Goal: Task Accomplishment & Management: Manage account settings

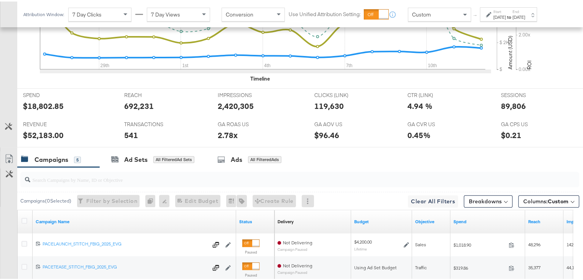
scroll to position [171, 0]
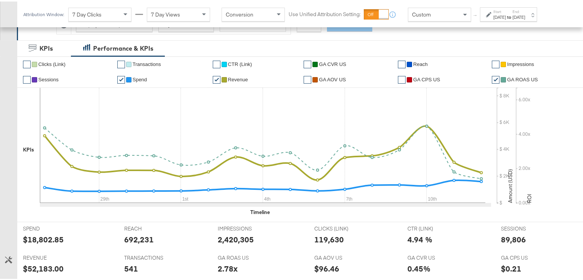
click at [512, 18] on strong "to" at bounding box center [509, 16] width 7 height 6
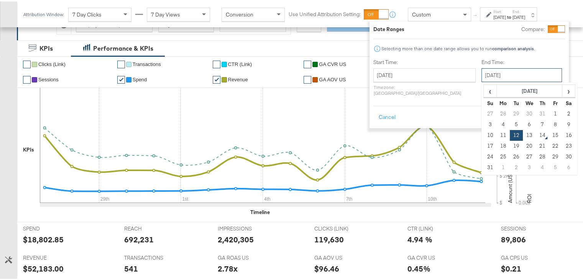
click at [481, 67] on input "August 12th 2025" at bounding box center [521, 74] width 80 height 14
click at [523, 128] on td "13" at bounding box center [529, 133] width 13 height 11
type input "[DATE]"
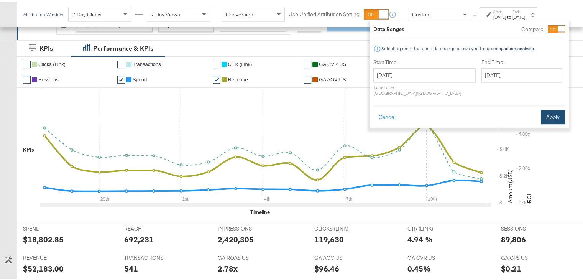
click at [551, 110] on button "Apply" at bounding box center [553, 116] width 24 height 14
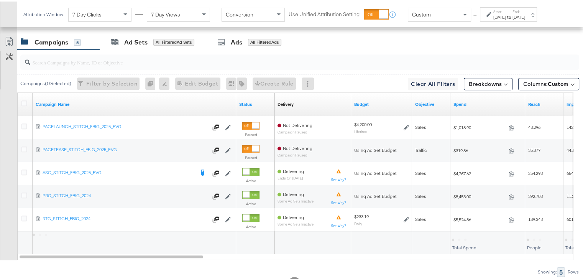
scroll to position [428, 0]
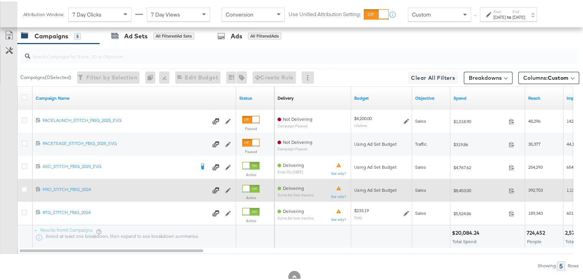
click at [464, 183] on div "$8,453.00 8453" at bounding box center [487, 189] width 75 height 12
click at [509, 186] on icon at bounding box center [511, 188] width 5 height 5
click at [512, 188] on icon at bounding box center [511, 188] width 5 height 5
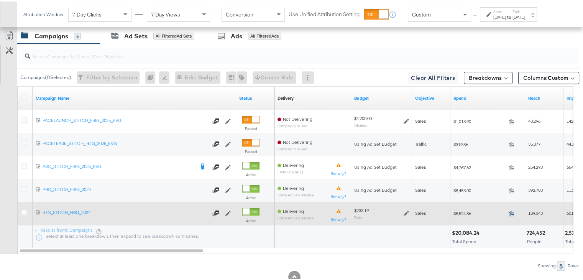
click at [511, 209] on icon at bounding box center [511, 212] width 6 height 6
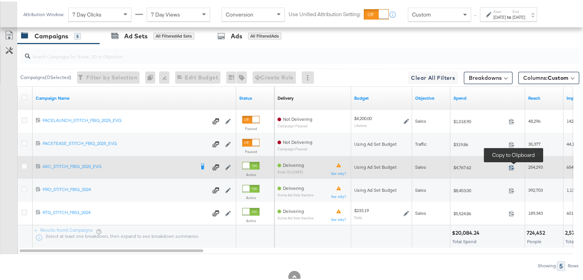
click at [510, 163] on icon at bounding box center [511, 166] width 6 height 6
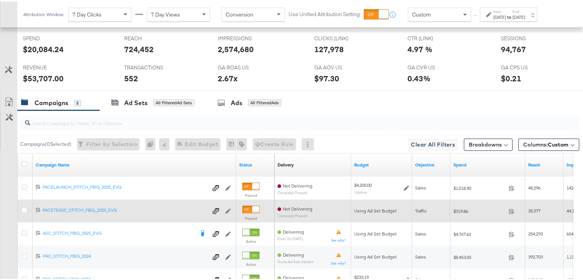
scroll to position [360, 0]
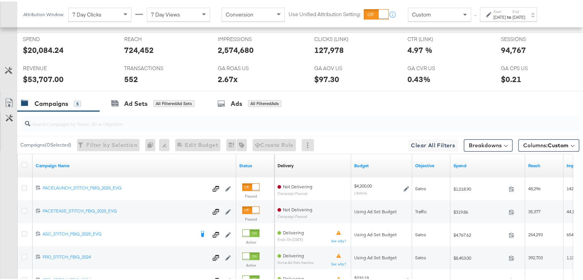
click at [47, 76] on div "$53,707.00" at bounding box center [43, 77] width 41 height 11
copy div "53,707.00"
click at [503, 49] on div "94,767" at bounding box center [513, 48] width 25 height 11
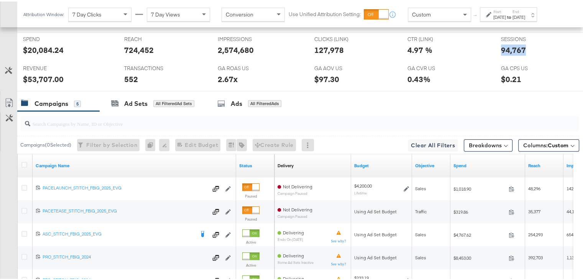
copy div "94,767"
click at [503, 11] on label "Start:" at bounding box center [499, 10] width 13 height 5
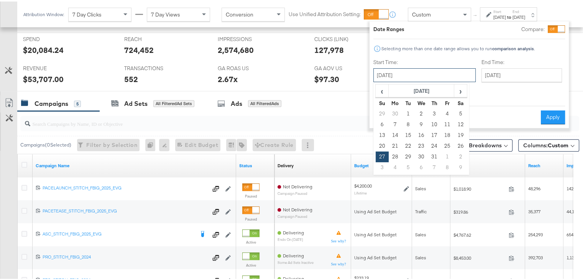
click at [412, 79] on input "July 27th 2025" at bounding box center [424, 74] width 102 height 14
click at [461, 89] on span "›" at bounding box center [460, 89] width 12 height 11
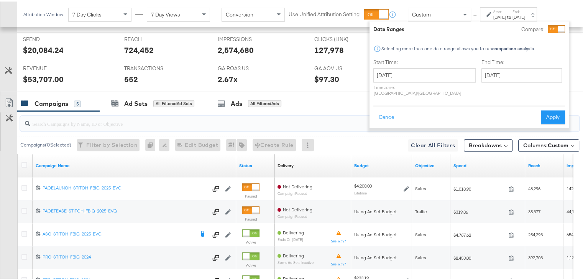
click at [353, 121] on input "search" at bounding box center [279, 119] width 498 height 15
click at [376, 111] on button "Cancel" at bounding box center [387, 116] width 28 height 14
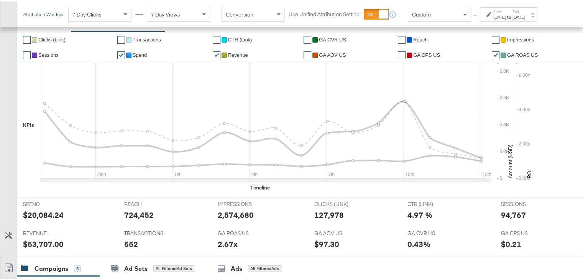
scroll to position [46, 0]
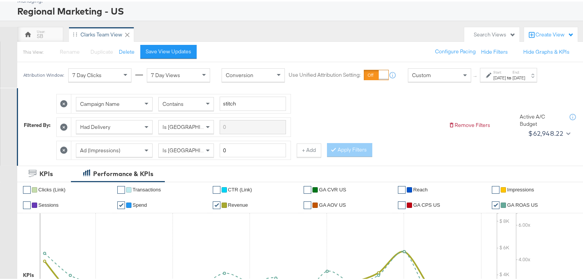
click at [506, 74] on div "Jul 27th 2025" at bounding box center [499, 76] width 13 height 6
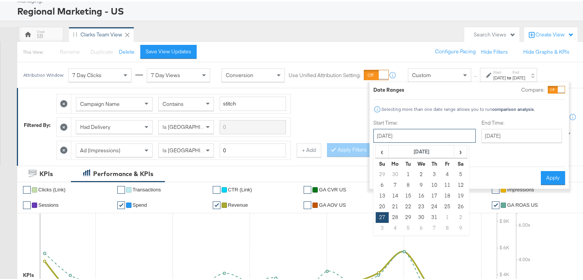
click at [429, 128] on input "July 27th 2025" at bounding box center [424, 134] width 102 height 14
click at [457, 145] on span "›" at bounding box center [460, 149] width 12 height 11
click at [423, 191] on td "13" at bounding box center [421, 194] width 13 height 11
type input "[DATE]"
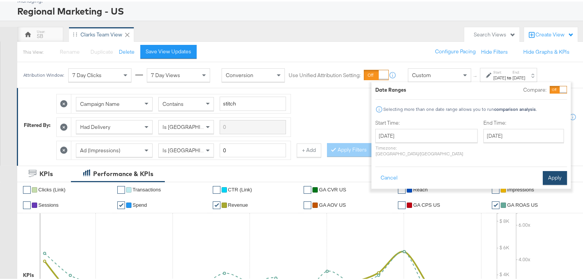
click at [550, 169] on button "Apply" at bounding box center [555, 176] width 24 height 14
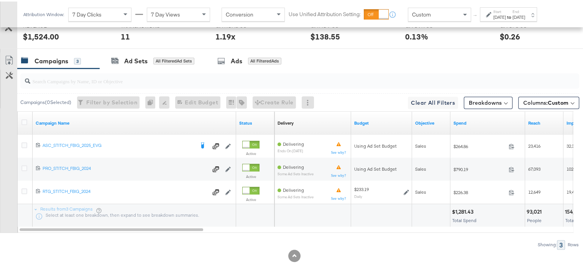
scroll to position [402, 0]
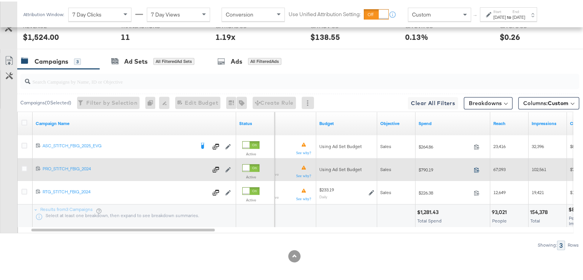
click at [476, 166] on icon at bounding box center [477, 168] width 6 height 6
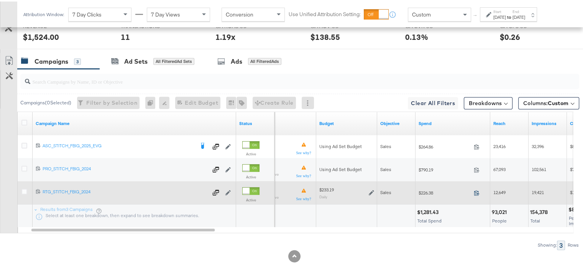
click at [476, 190] on icon at bounding box center [477, 191] width 6 height 6
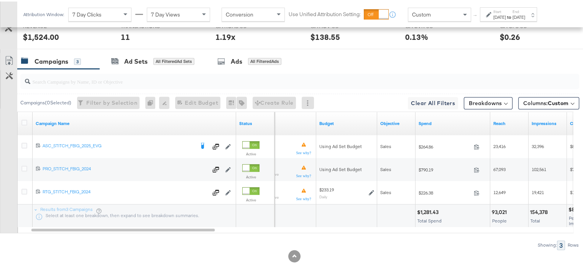
click at [427, 207] on div "$1,281.43" at bounding box center [429, 210] width 24 height 7
copy div "1,281.43"
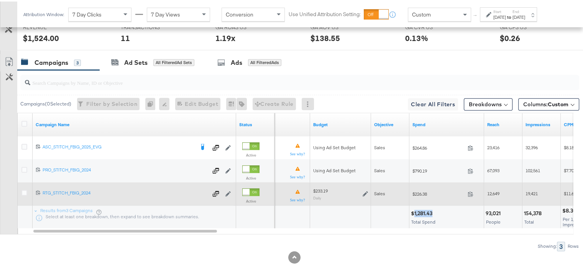
scroll to position [359, 0]
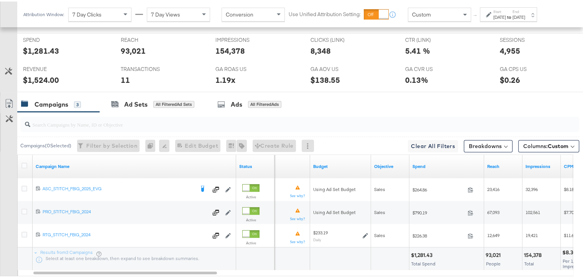
click at [36, 74] on div "$1,524.00" at bounding box center [41, 78] width 36 height 11
copy div "1,524.00"
click at [525, 13] on div "[DATE]" at bounding box center [518, 16] width 13 height 6
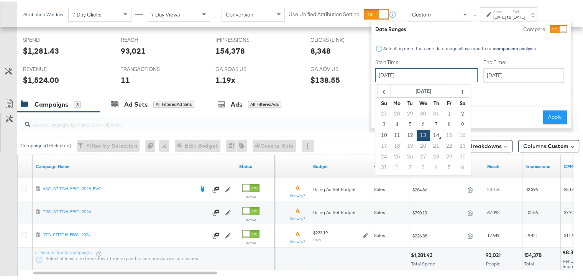
click at [425, 75] on input "[DATE]" at bounding box center [426, 74] width 102 height 14
click at [411, 131] on td "12" at bounding box center [409, 133] width 13 height 11
type input "August 12th 2025"
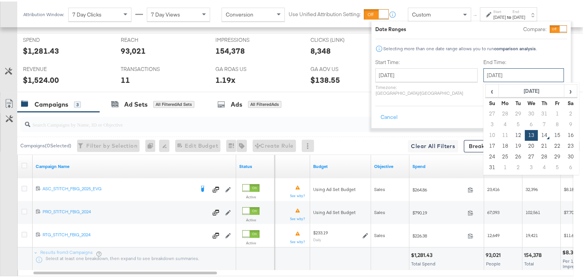
click at [483, 72] on input "[DATE]" at bounding box center [523, 74] width 80 height 14
click at [512, 133] on td "12" at bounding box center [518, 133] width 13 height 11
type input "August 12th 2025"
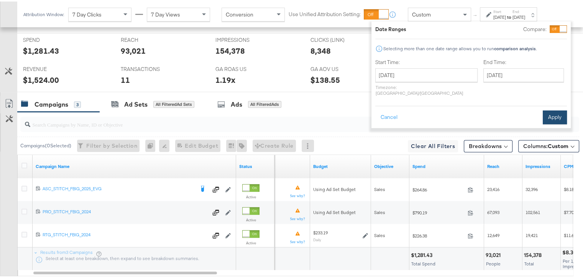
click at [558, 109] on button "Apply" at bounding box center [555, 116] width 24 height 14
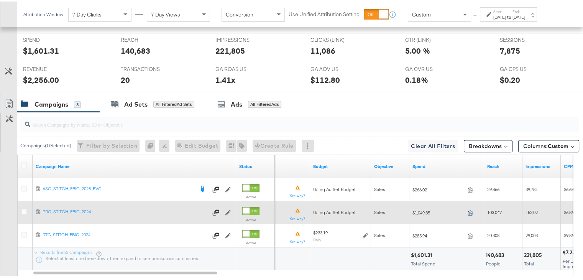
click at [469, 208] on icon at bounding box center [470, 211] width 6 height 6
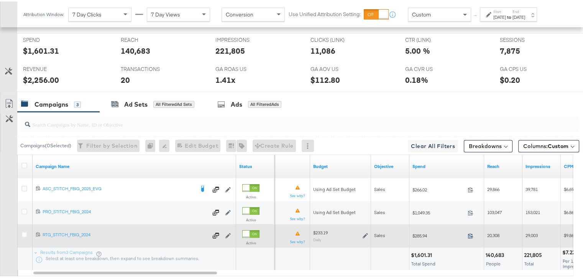
click at [468, 231] on icon at bounding box center [470, 234] width 6 height 6
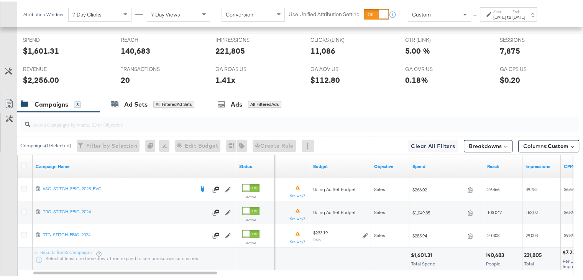
click at [423, 253] on div "$1,601.31" at bounding box center [422, 253] width 23 height 7
copy div "1,601.31"
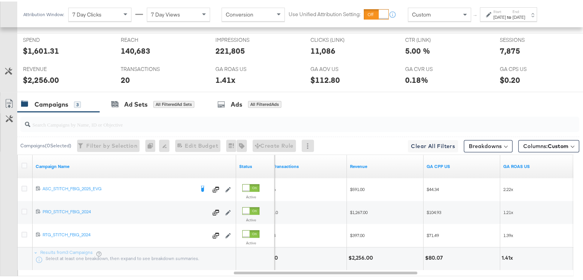
click at [40, 76] on div "$2,256.00" at bounding box center [41, 78] width 36 height 11
copy div "2,256.00"
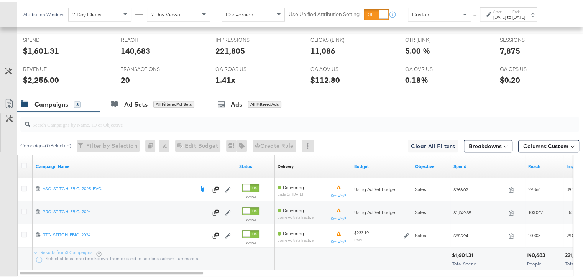
click at [499, 8] on label "Start:" at bounding box center [499, 10] width 13 height 5
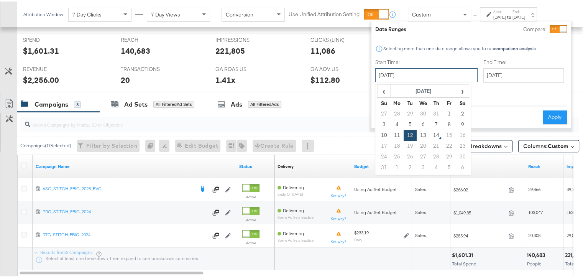
click at [411, 67] on input "August 12th 2025" at bounding box center [426, 74] width 102 height 14
click at [395, 134] on td "11" at bounding box center [396, 133] width 13 height 11
type input "August 11th 2025"
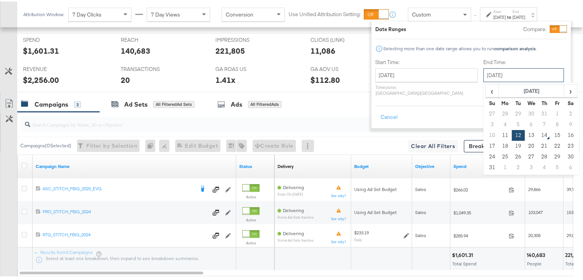
click at [483, 75] on input "August 12th 2025" at bounding box center [523, 74] width 80 height 14
click at [498, 138] on td "11" at bounding box center [504, 133] width 13 height 11
type input "August 11th 2025"
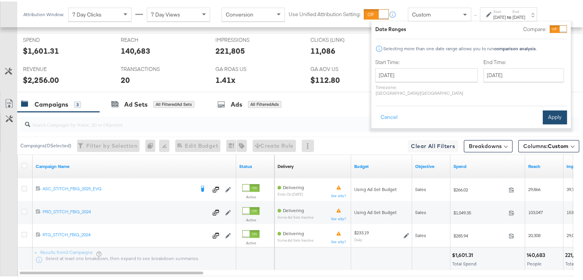
click at [552, 111] on button "Apply" at bounding box center [555, 116] width 24 height 14
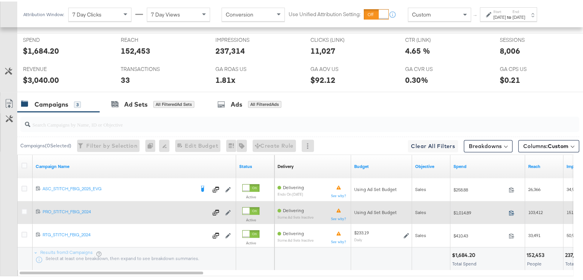
click at [512, 208] on icon at bounding box center [511, 210] width 5 height 5
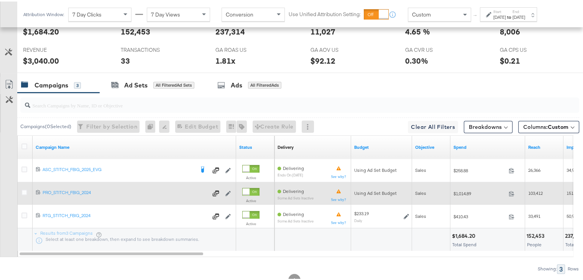
scroll to position [403, 0]
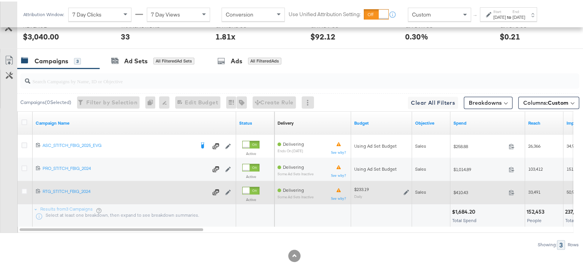
click at [406, 188] on icon at bounding box center [405, 190] width 5 height 5
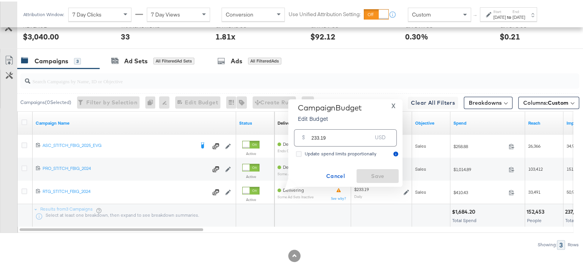
click at [339, 138] on input "233.19" at bounding box center [342, 133] width 61 height 16
click at [299, 151] on icon at bounding box center [299, 152] width 6 height 6
click at [0, 0] on input "Update spend limits proportionally" at bounding box center [0, 0] width 0 height 0
click at [339, 140] on input "233.19" at bounding box center [342, 133] width 61 height 16
click at [382, 172] on div "Cancel Save" at bounding box center [345, 174] width 107 height 14
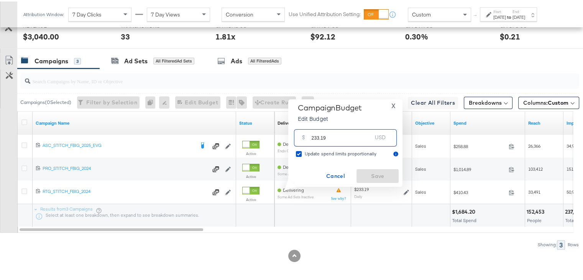
click at [337, 138] on input "233.19" at bounding box center [342, 133] width 61 height 16
type input "233.20"
click at [371, 172] on span "Save" at bounding box center [377, 175] width 36 height 10
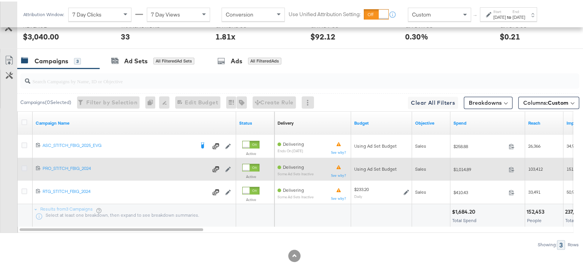
click at [23, 164] on icon at bounding box center [24, 167] width 6 height 6
click at [0, 0] on input "checkbox" at bounding box center [0, 0] width 0 height 0
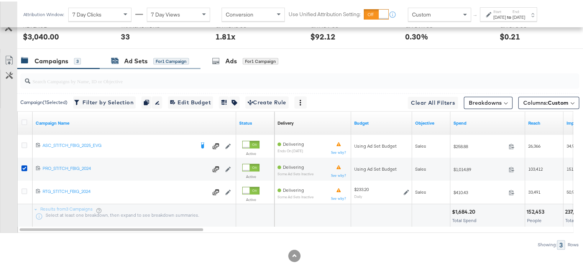
click at [125, 57] on div "Ad Sets" at bounding box center [135, 59] width 23 height 9
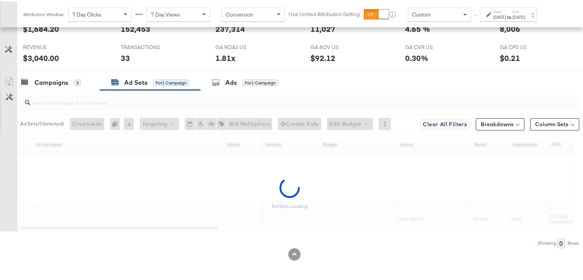
scroll to position [380, 0]
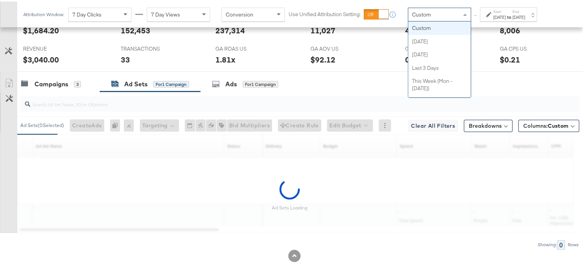
click at [443, 15] on div "Custom" at bounding box center [439, 13] width 62 height 13
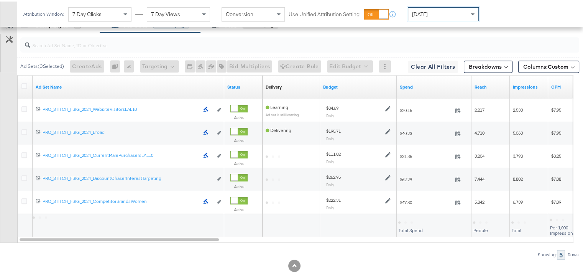
scroll to position [374, 0]
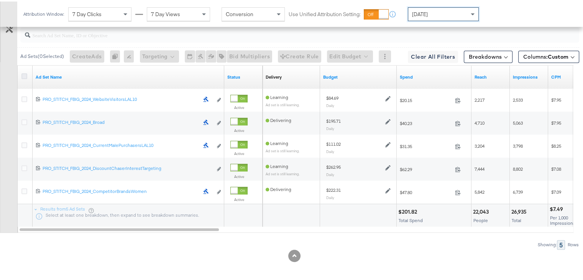
click at [23, 72] on icon at bounding box center [24, 75] width 6 height 6
click at [0, 0] on input "checkbox" at bounding box center [0, 0] width 0 height 0
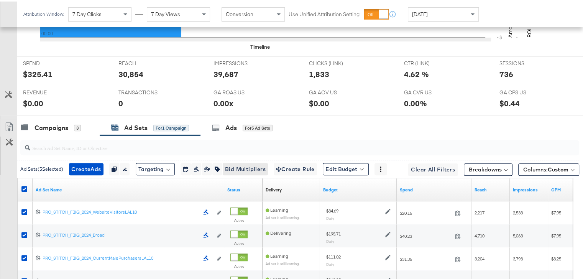
scroll to position [410, 0]
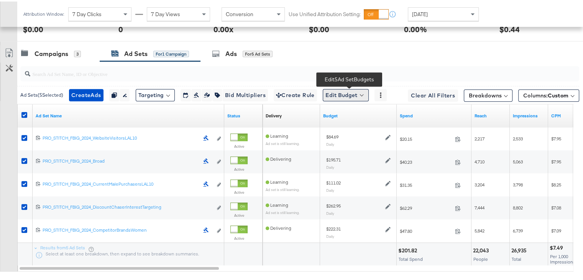
click at [354, 92] on button "Edit Budget" at bounding box center [346, 93] width 46 height 12
click at [351, 111] on span "Edit Ad Set Budget" at bounding box center [348, 113] width 44 height 10
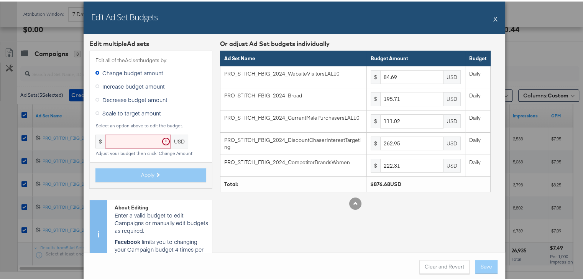
click at [95, 108] on label "Scale to target amount" at bounding box center [129, 111] width 69 height 11
click at [0, 0] on input "Scale to target amount" at bounding box center [0, 0] width 0 height 0
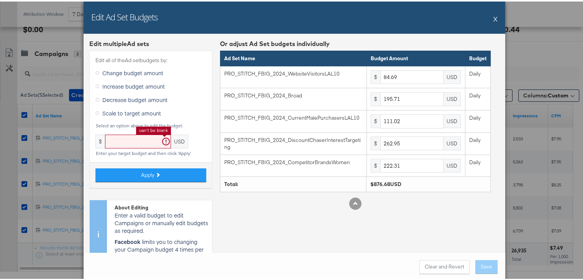
click at [122, 143] on input "text" at bounding box center [138, 140] width 66 height 14
type input "876.69"
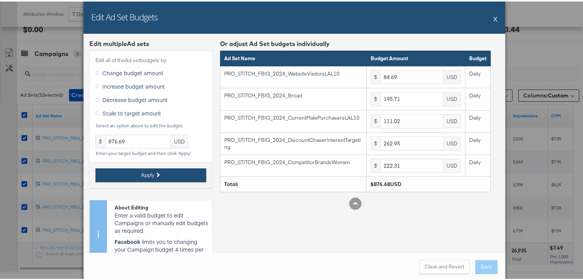
click at [155, 173] on icon at bounding box center [157, 173] width 4 height 4
click at [152, 171] on button "Apply" at bounding box center [150, 174] width 111 height 14
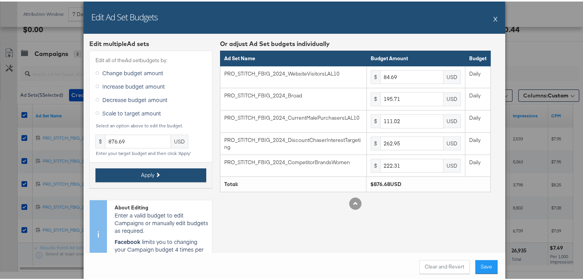
click at [152, 171] on button "Apply" at bounding box center [150, 174] width 111 height 14
drag, startPoint x: 152, startPoint y: 171, endPoint x: 132, endPoint y: 172, distance: 19.6
click at [132, 172] on button "Apply" at bounding box center [150, 174] width 111 height 14
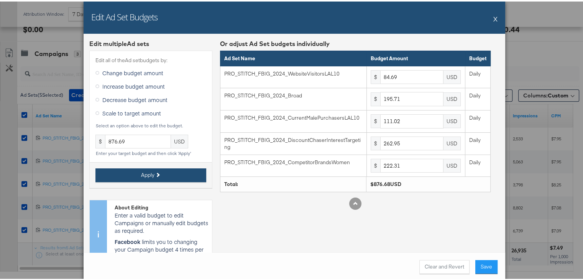
click at [132, 172] on button "Apply" at bounding box center [150, 174] width 111 height 14
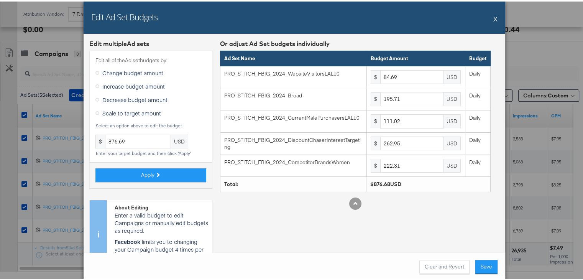
click at [496, 15] on div "Edit Ad Set Budgets X" at bounding box center [294, 16] width 421 height 32
click at [493, 15] on button "X" at bounding box center [495, 17] width 4 height 15
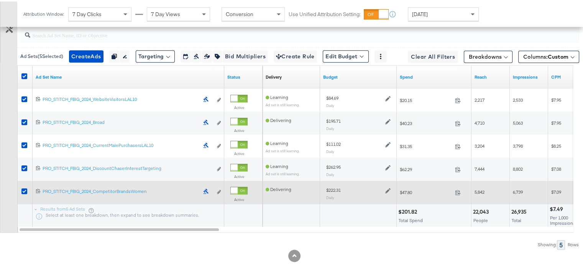
scroll to position [402, 0]
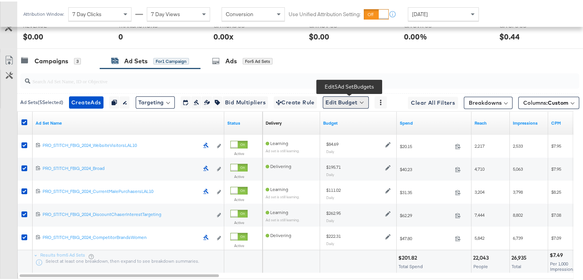
click at [340, 98] on button "Edit Budget" at bounding box center [346, 101] width 46 height 12
click at [345, 118] on span "Edit Ad Set Budget" at bounding box center [348, 121] width 44 height 10
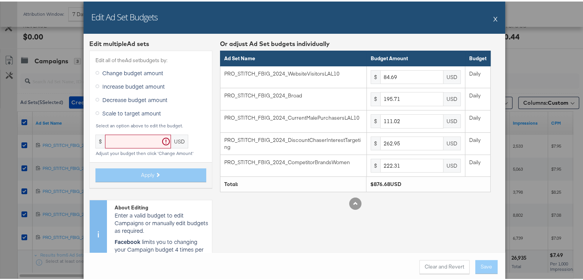
click at [95, 111] on icon at bounding box center [97, 112] width 4 height 4
click at [0, 0] on input "Scale to target amount" at bounding box center [0, 0] width 0 height 0
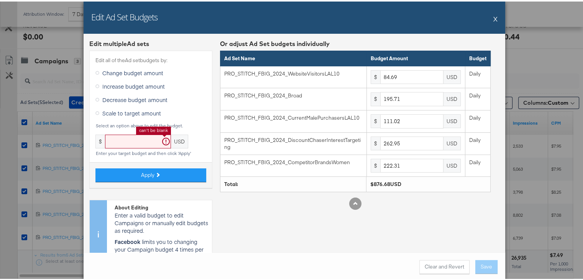
click at [121, 136] on input "text" at bounding box center [138, 140] width 66 height 14
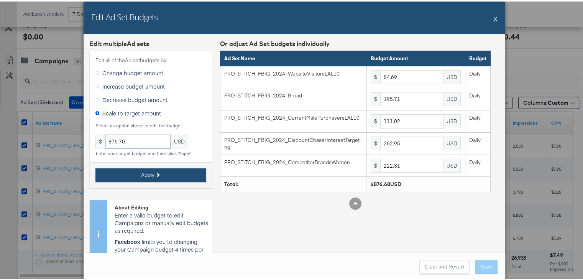
type input "876.70"
click at [150, 174] on span "Apply" at bounding box center [147, 173] width 13 height 7
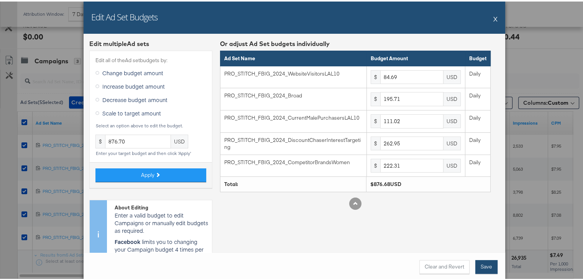
click at [483, 265] on button "Save" at bounding box center [486, 265] width 22 height 14
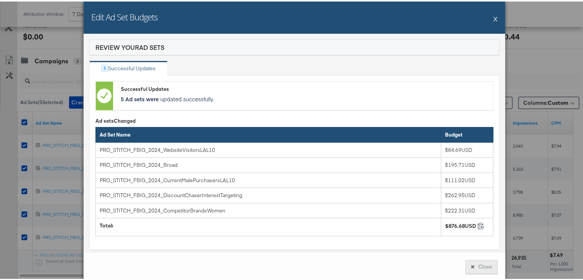
click at [478, 264] on button "Close" at bounding box center [481, 265] width 32 height 14
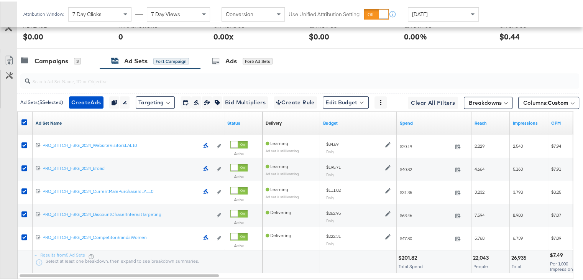
click at [56, 119] on link "Ad Set Name" at bounding box center [128, 121] width 185 height 6
click at [56, 119] on link "Ad Set Name ↓" at bounding box center [128, 121] width 185 height 6
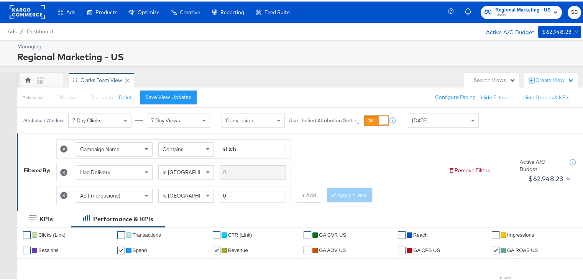
scroll to position [0, 0]
click at [525, 13] on span "Clarks" at bounding box center [522, 14] width 55 height 6
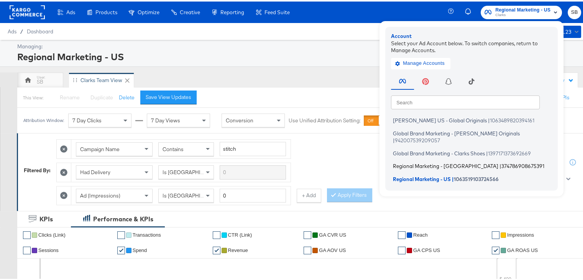
click at [425, 161] on span "Regional Marketing - CA" at bounding box center [445, 164] width 105 height 6
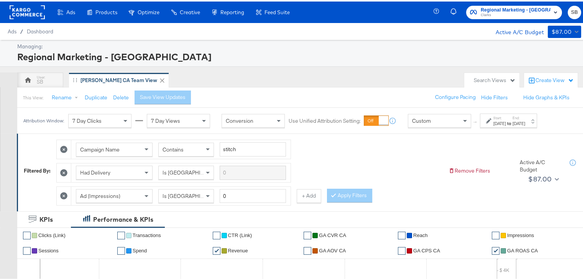
click at [506, 121] on div "Jul 27th 2025" at bounding box center [499, 122] width 13 height 6
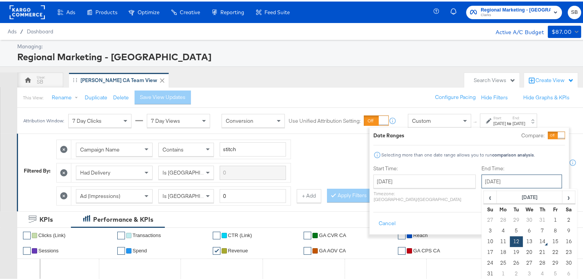
click at [490, 179] on input "August 12th 2025" at bounding box center [521, 180] width 80 height 14
click at [523, 241] on td "13" at bounding box center [529, 239] width 13 height 11
type input "[DATE]"
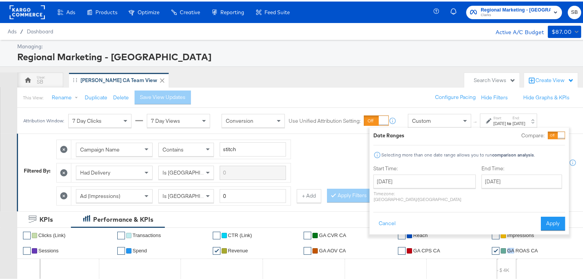
click at [505, 241] on li "✔ GA ROAS CA" at bounding box center [538, 248] width 92 height 15
click at [558, 219] on button "Apply" at bounding box center [553, 222] width 24 height 14
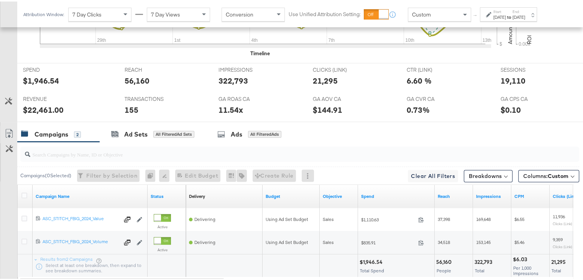
scroll to position [372, 0]
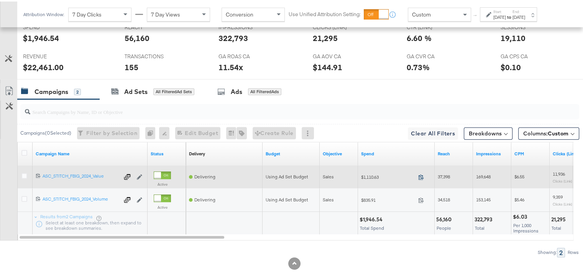
click at [421, 172] on icon at bounding box center [421, 175] width 6 height 6
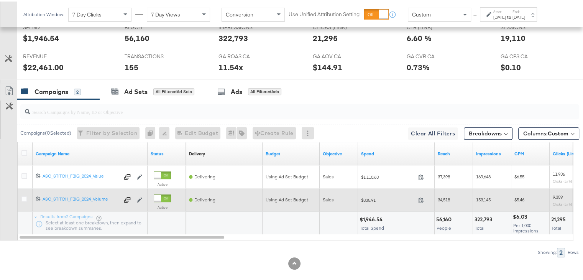
click at [417, 197] on span at bounding box center [423, 200] width 16 height 6
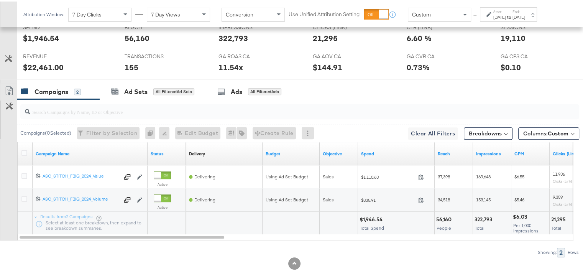
click at [47, 62] on div "$22,461.00" at bounding box center [43, 65] width 41 height 11
copy div "22,461.00"
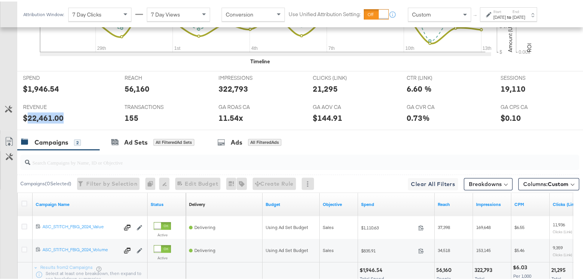
scroll to position [321, 0]
click at [509, 87] on div "19,110" at bounding box center [512, 87] width 25 height 11
copy div "19,110"
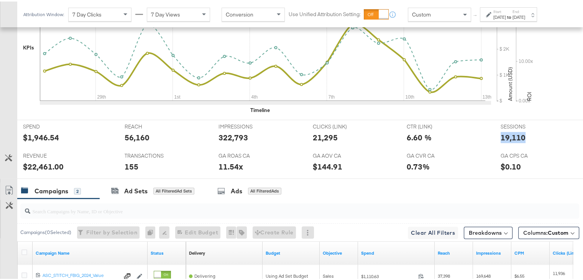
scroll to position [254, 0]
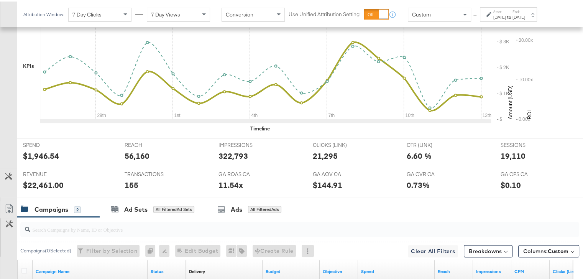
click at [506, 11] on label "Start:" at bounding box center [499, 10] width 13 height 5
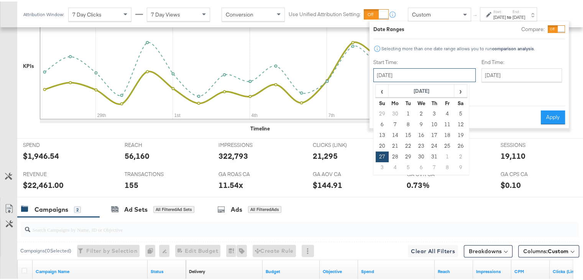
click at [406, 75] on input "July 27th 2025" at bounding box center [424, 74] width 102 height 14
click at [461, 91] on span "›" at bounding box center [460, 89] width 12 height 11
click at [397, 133] on td "11" at bounding box center [395, 133] width 13 height 11
type input "August 11th 2025"
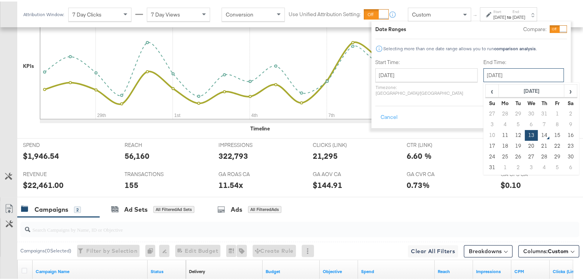
click at [503, 70] on input "August 13th 2025" at bounding box center [523, 74] width 80 height 14
click at [498, 131] on td "11" at bounding box center [504, 133] width 13 height 11
type input "August 11th 2025"
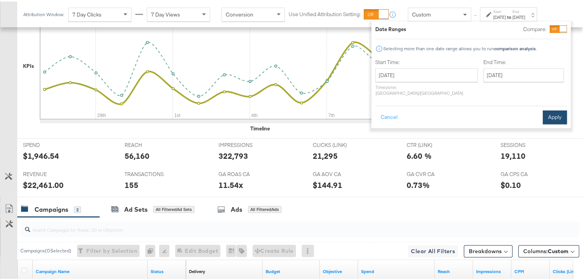
click at [550, 109] on button "Apply" at bounding box center [555, 116] width 24 height 14
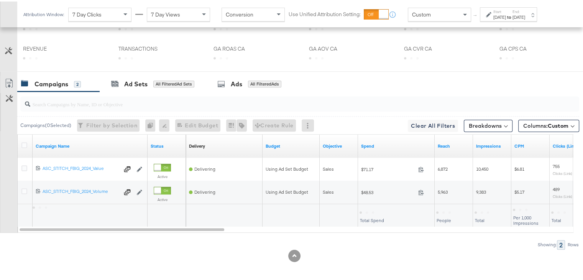
scroll to position [380, 0]
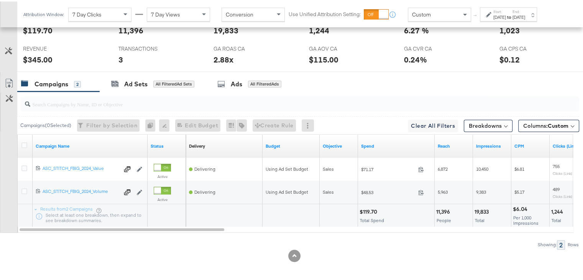
click at [506, 17] on div "Aug 11th 2025" at bounding box center [499, 16] width 13 height 6
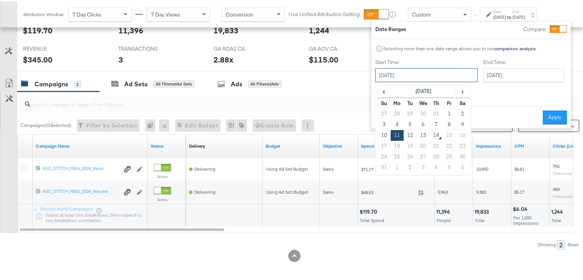
click at [431, 74] on input "August 11th 2025" at bounding box center [426, 74] width 102 height 14
click at [408, 129] on td "12" at bounding box center [409, 133] width 13 height 11
type input "August 12th 2025"
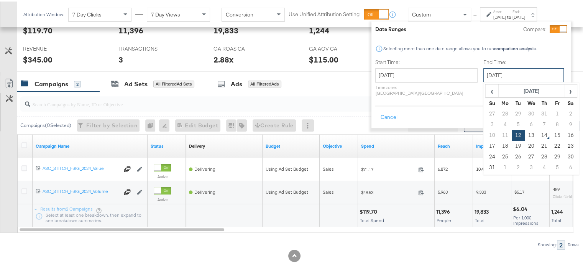
click at [483, 77] on input "August 12th 2025" at bounding box center [523, 74] width 80 height 14
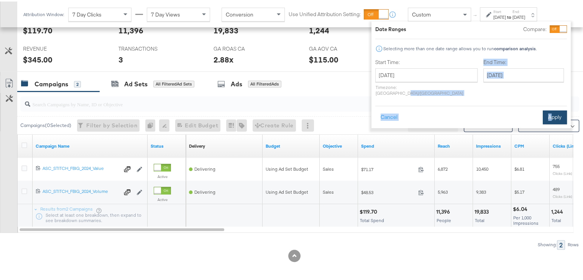
drag, startPoint x: 435, startPoint y: 90, endPoint x: 551, endPoint y: 106, distance: 117.2
click at [551, 106] on div "Date Ranges Compare: Selecting more than one date range allows you to run compa…" at bounding box center [471, 73] width 192 height 99
click at [551, 109] on button "Apply" at bounding box center [555, 116] width 24 height 14
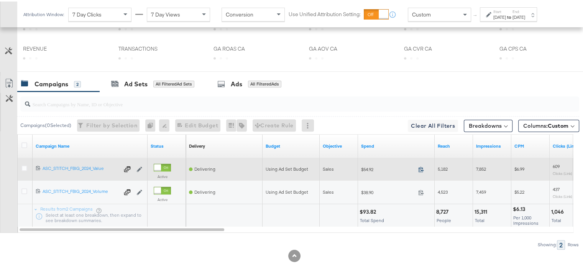
click at [421, 165] on icon at bounding box center [421, 168] width 6 height 6
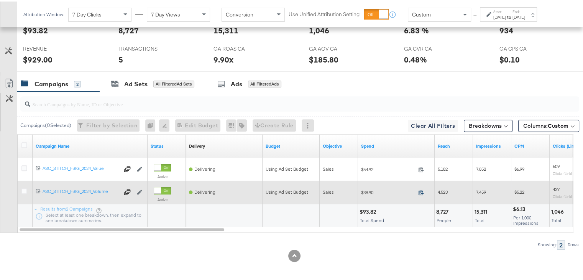
click at [420, 191] on icon at bounding box center [421, 191] width 6 height 6
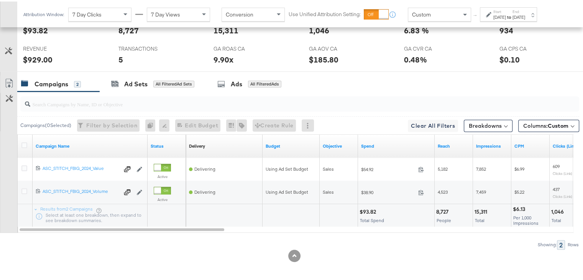
click at [369, 208] on div "$93.82" at bounding box center [368, 210] width 19 height 7
copy div "93.82"
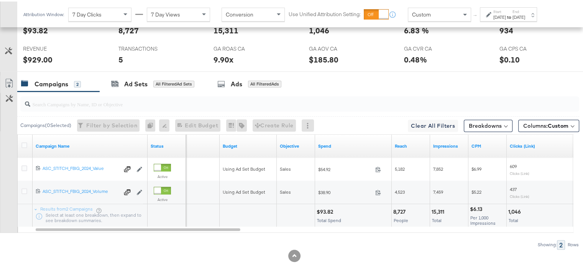
click at [36, 59] on div "$929.00" at bounding box center [38, 57] width 30 height 11
copy div "929.00"
click at [525, 15] on div "Aug 12th 2025" at bounding box center [518, 16] width 13 height 6
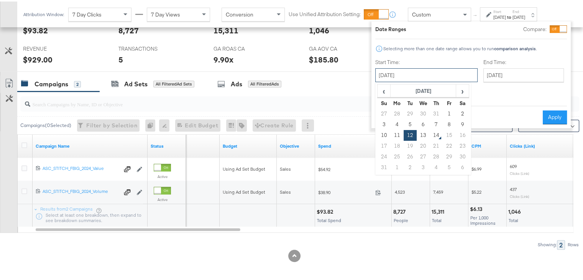
click at [441, 72] on input "August 12th 2025" at bounding box center [426, 74] width 102 height 14
click at [423, 130] on td "13" at bounding box center [422, 133] width 13 height 11
type input "[DATE]"
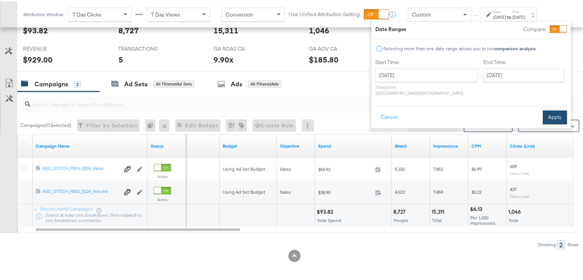
click at [553, 109] on button "Apply" at bounding box center [555, 116] width 24 height 14
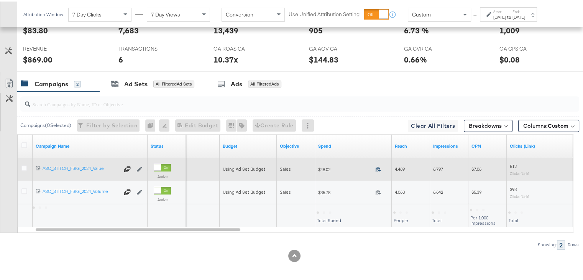
click at [377, 166] on icon at bounding box center [378, 168] width 6 height 6
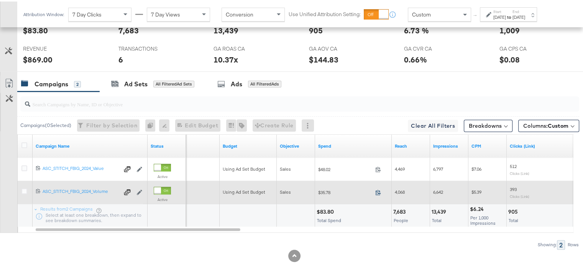
click at [380, 188] on icon at bounding box center [378, 191] width 6 height 6
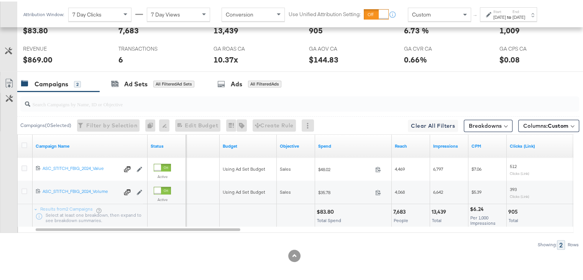
click at [325, 207] on div "$83.80" at bounding box center [326, 210] width 20 height 7
copy div "83.80"
click at [34, 58] on div "$869.00" at bounding box center [38, 57] width 30 height 11
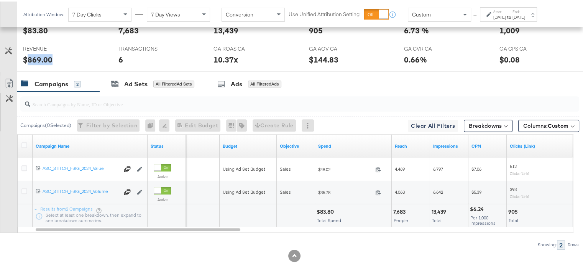
copy div "869.00"
click at [26, 141] on icon at bounding box center [24, 144] width 6 height 6
click at [0, 0] on input "checkbox" at bounding box center [0, 0] width 0 height 0
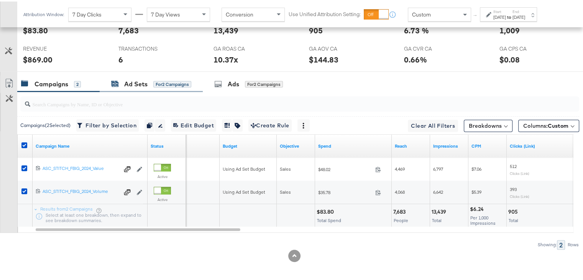
click at [126, 84] on div "Ad Sets" at bounding box center [135, 82] width 23 height 9
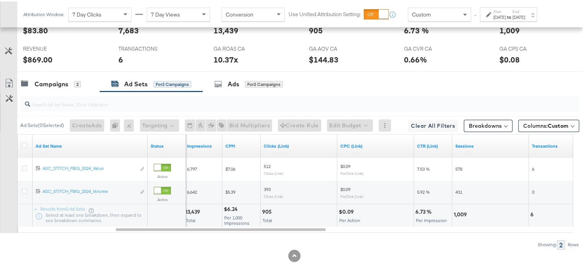
click at [503, 15] on div "[DATE]" at bounding box center [499, 16] width 13 height 6
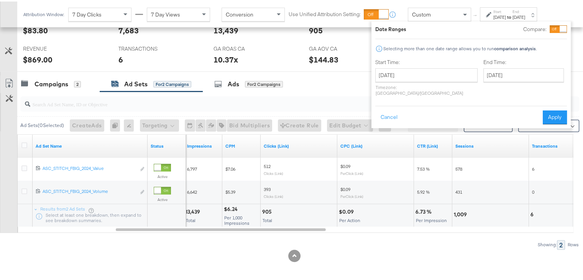
click at [403, 81] on div "August 13th 2025 ‹ August 2025 › Su Mo Tu We Th Fr Sa 27 28 29 30 31 1 2 3 4 5 …" at bounding box center [426, 81] width 102 height 28
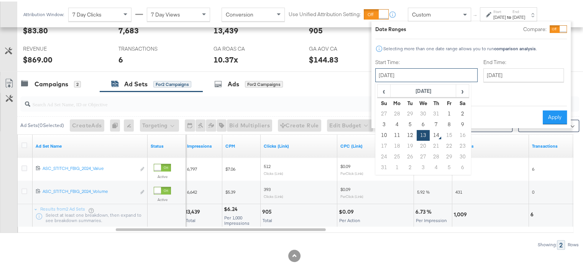
click at [406, 75] on input "[DATE]" at bounding box center [426, 74] width 102 height 14
click at [380, 92] on span "‹" at bounding box center [384, 89] width 12 height 11
click at [384, 154] on td "27" at bounding box center [383, 155] width 13 height 11
type input "July 27th 2025"
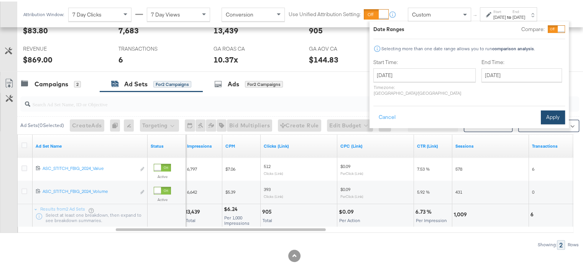
click at [552, 111] on button "Apply" at bounding box center [553, 116] width 24 height 14
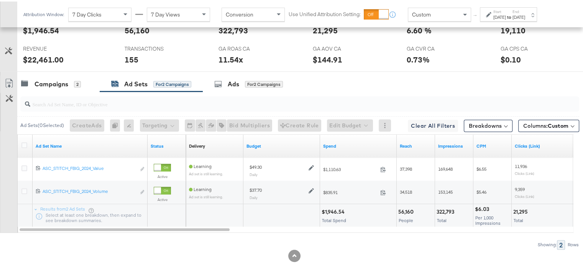
click at [506, 14] on div "Jul 27th 2025" at bounding box center [499, 16] width 13 height 6
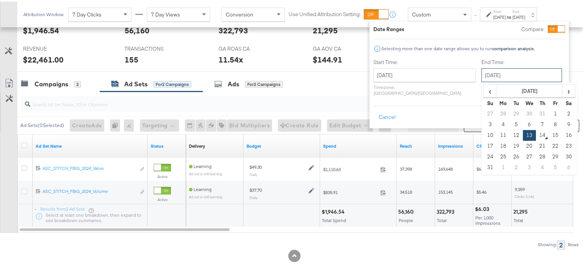
click at [481, 71] on input "[DATE]" at bounding box center [521, 74] width 80 height 14
click at [510, 135] on td "12" at bounding box center [516, 133] width 13 height 11
type input "August 12th 2025"
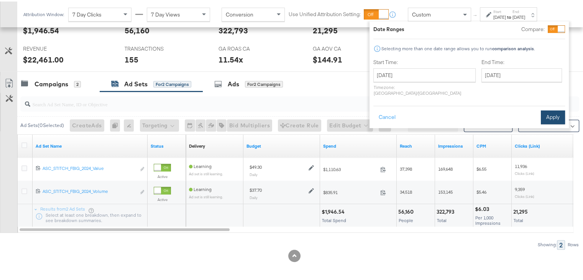
click at [552, 110] on button "Apply" at bounding box center [553, 116] width 24 height 14
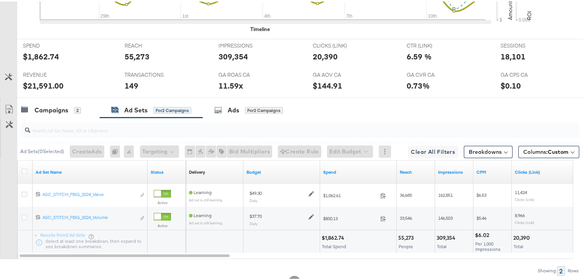
scroll to position [0, 0]
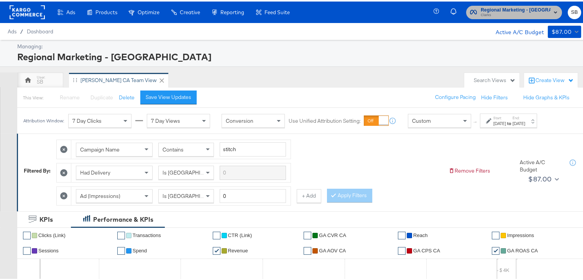
click at [526, 11] on span "Clarks" at bounding box center [515, 14] width 70 height 6
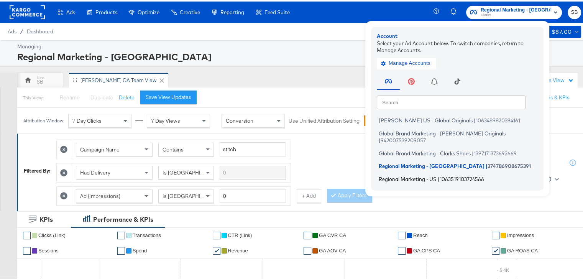
click at [425, 174] on span "Regional Marketing - US" at bounding box center [408, 177] width 58 height 6
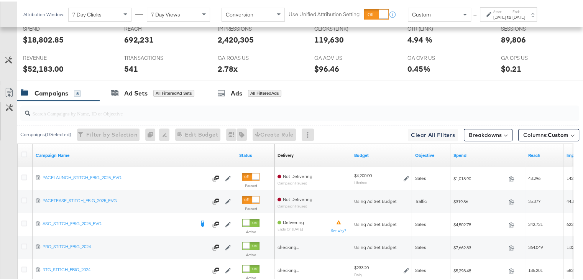
scroll to position [402, 0]
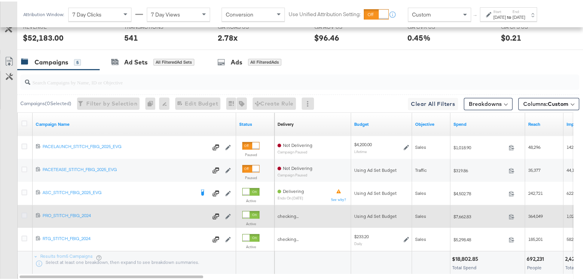
click at [25, 212] on icon at bounding box center [24, 214] width 6 height 6
click at [0, 0] on input "checkbox" at bounding box center [0, 0] width 0 height 0
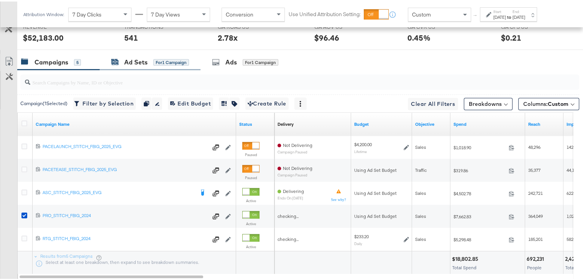
click at [132, 56] on div "Ad Sets" at bounding box center [135, 60] width 23 height 9
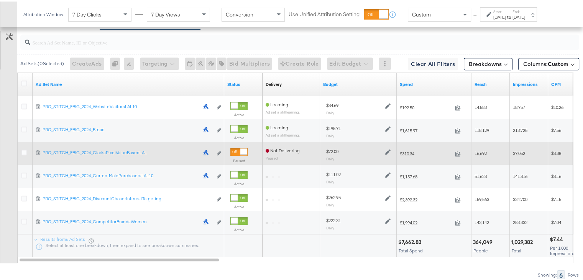
scroll to position [444, 0]
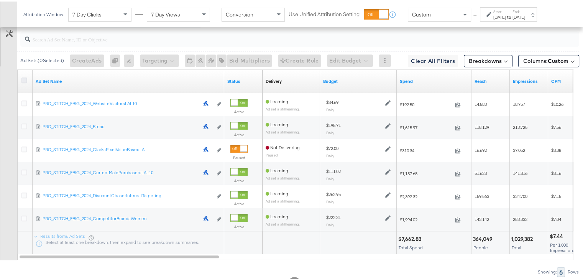
click at [24, 78] on icon at bounding box center [24, 79] width 6 height 6
click at [0, 0] on input "checkbox" at bounding box center [0, 0] width 0 height 0
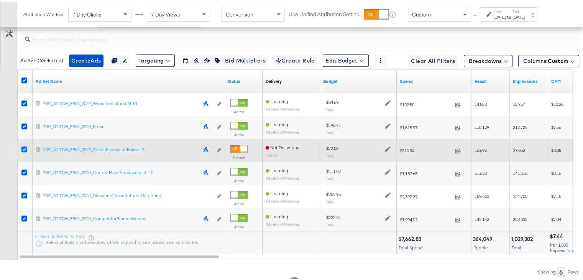
click at [25, 145] on icon at bounding box center [24, 148] width 6 height 6
click at [0, 0] on input "checkbox" at bounding box center [0, 0] width 0 height 0
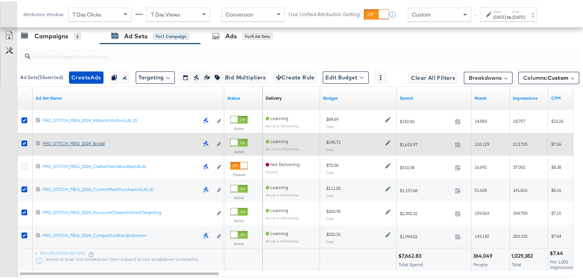
scroll to position [423, 0]
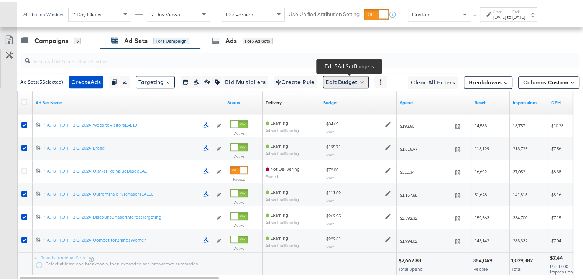
click at [338, 77] on button "Edit Budget" at bounding box center [346, 80] width 46 height 12
click at [342, 97] on span "Edit Ad Set Budget" at bounding box center [348, 100] width 44 height 10
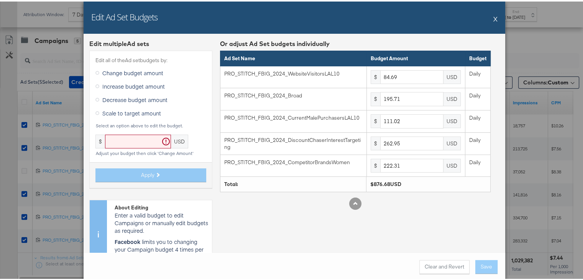
click at [95, 110] on icon at bounding box center [97, 112] width 4 height 4
click at [0, 0] on input "Scale to target amount" at bounding box center [0, 0] width 0 height 0
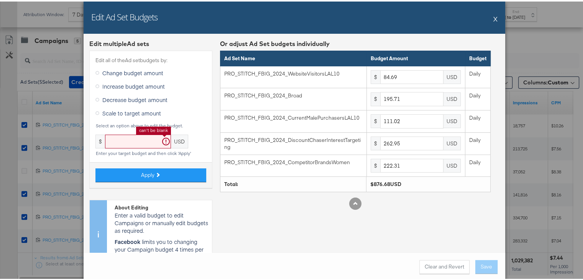
click at [121, 140] on input "text" at bounding box center [138, 140] width 66 height 14
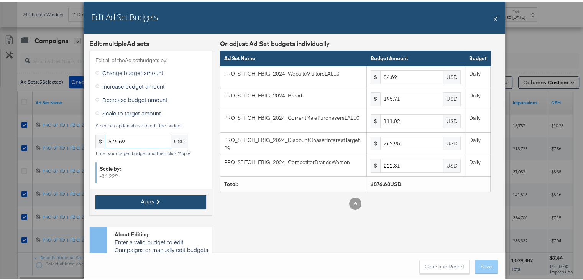
type input "576.69"
click at [137, 197] on button "Apply" at bounding box center [150, 200] width 111 height 14
type input "55.71"
type input "128.74"
type input "73.03"
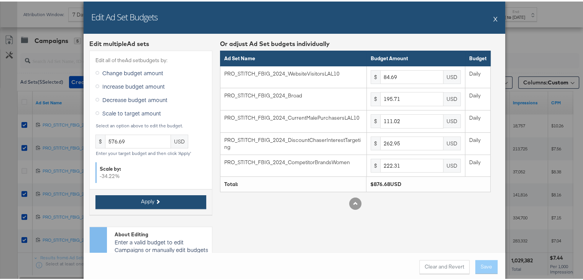
type input "172.97"
type input "146.23"
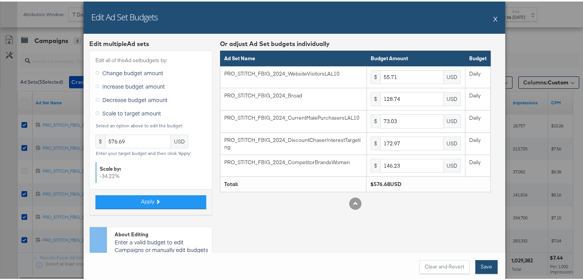
click at [484, 263] on button "Save" at bounding box center [486, 265] width 22 height 14
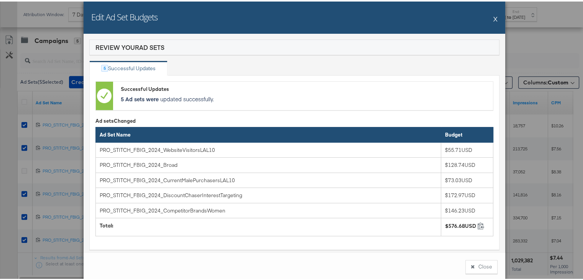
click at [493, 16] on button "X" at bounding box center [495, 17] width 4 height 15
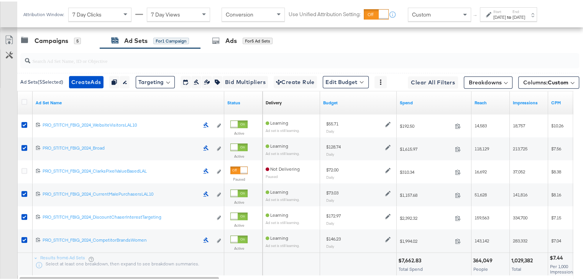
click at [506, 13] on div "Jul 27th 2025" at bounding box center [499, 16] width 13 height 6
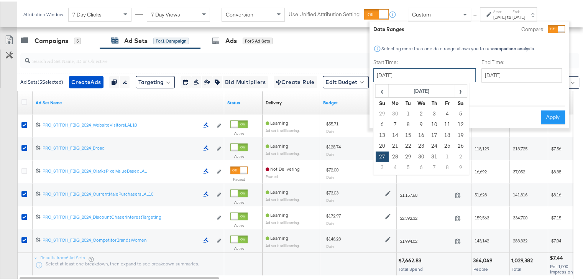
click at [421, 77] on input "July 27th 2025" at bounding box center [424, 74] width 102 height 14
click at [459, 90] on span "›" at bounding box center [460, 89] width 12 height 11
click at [409, 135] on td "12" at bounding box center [408, 133] width 13 height 11
type input "August 12th 2025"
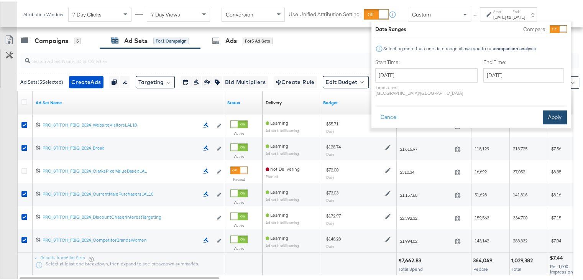
click at [550, 109] on button "Apply" at bounding box center [555, 116] width 24 height 14
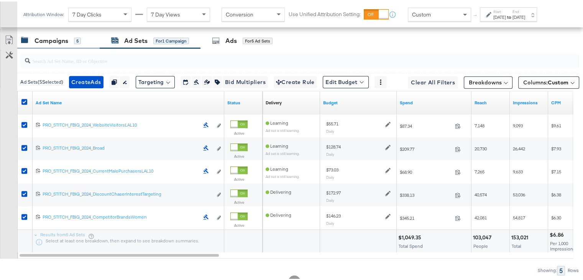
click at [57, 39] on div "Campaigns" at bounding box center [51, 39] width 34 height 9
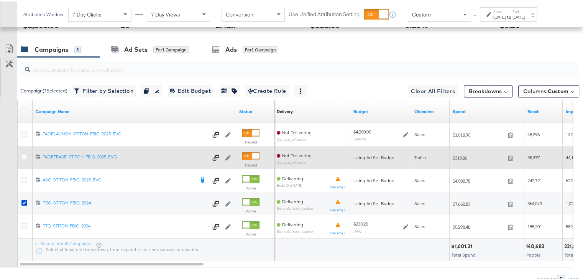
scroll to position [415, 0]
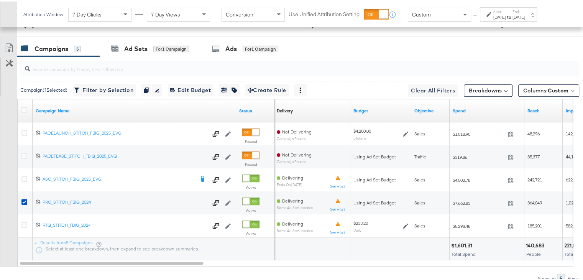
click at [23, 103] on div at bounding box center [25, 109] width 14 height 14
click at [23, 105] on icon at bounding box center [24, 108] width 6 height 6
click at [0, 0] on input "checkbox" at bounding box center [0, 0] width 0 height 0
click at [23, 105] on icon at bounding box center [24, 108] width 6 height 6
click at [0, 0] on input "checkbox" at bounding box center [0, 0] width 0 height 0
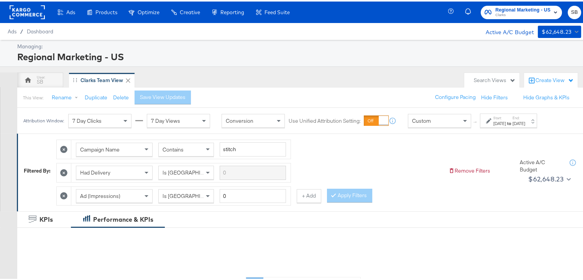
click at [503, 120] on div "[DATE]" at bounding box center [499, 122] width 13 height 6
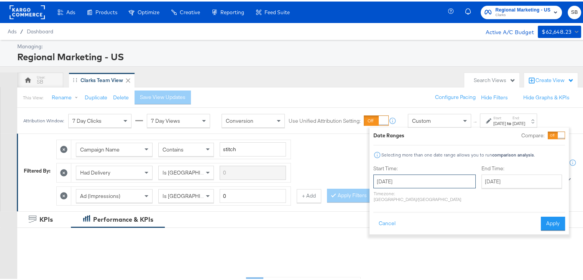
click at [426, 180] on input "[DATE]" at bounding box center [424, 180] width 102 height 14
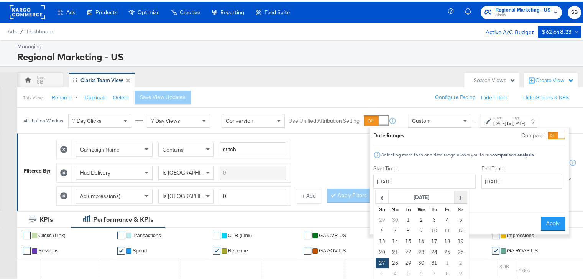
click at [459, 195] on span "›" at bounding box center [460, 195] width 12 height 11
click at [406, 242] on td "12" at bounding box center [408, 239] width 13 height 11
type input "[DATE]"
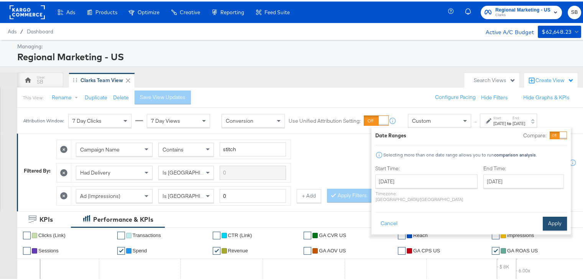
click at [549, 215] on button "Apply" at bounding box center [555, 222] width 24 height 14
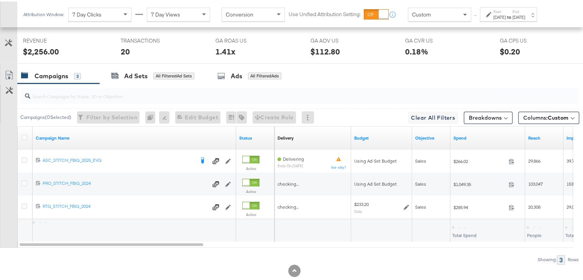
scroll to position [384, 0]
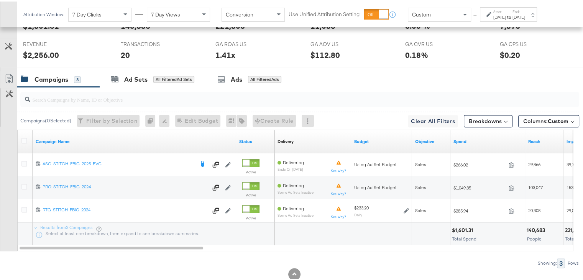
click at [506, 11] on label "Start:" at bounding box center [499, 10] width 13 height 5
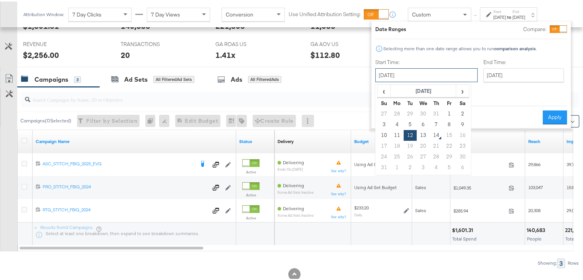
click at [434, 69] on input "[DATE]" at bounding box center [426, 74] width 102 height 14
click at [425, 131] on td "13" at bounding box center [422, 133] width 13 height 11
type input "[DATE]"
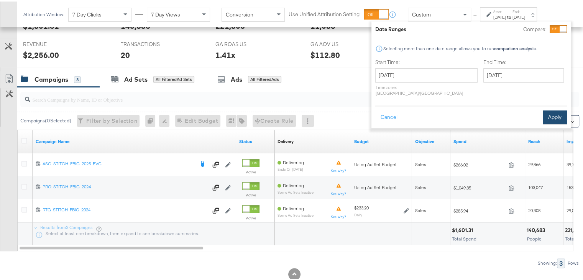
click at [553, 111] on button "Apply" at bounding box center [555, 116] width 24 height 14
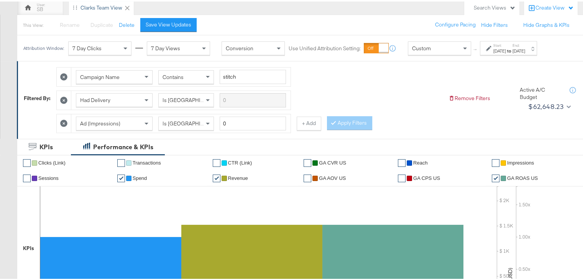
scroll to position [0, 0]
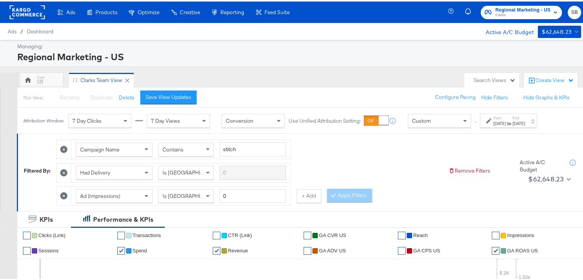
click at [30, 4] on rect at bounding box center [27, 11] width 35 height 14
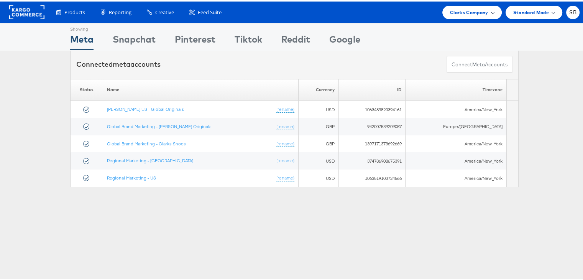
click at [460, 15] on div "Clarks Company" at bounding box center [471, 10] width 59 height 13
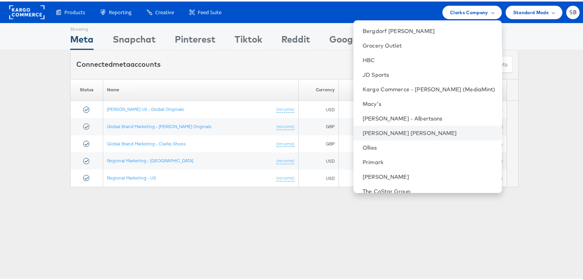
scroll to position [67, 0]
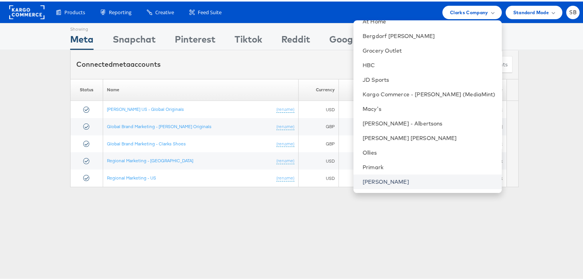
click at [389, 177] on link "[PERSON_NAME]" at bounding box center [428, 180] width 133 height 8
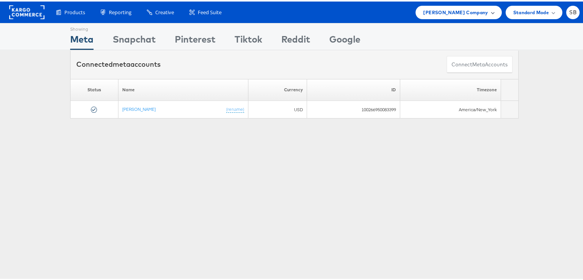
click at [445, 16] on div "[PERSON_NAME] Company" at bounding box center [458, 10] width 86 height 13
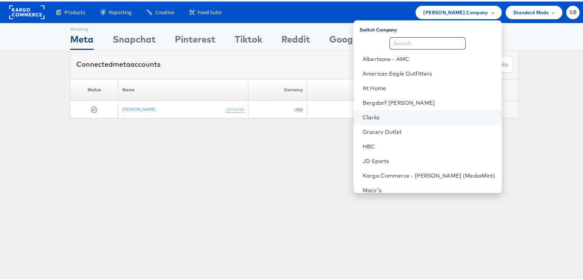
click at [395, 116] on link "Clarks" at bounding box center [428, 116] width 133 height 8
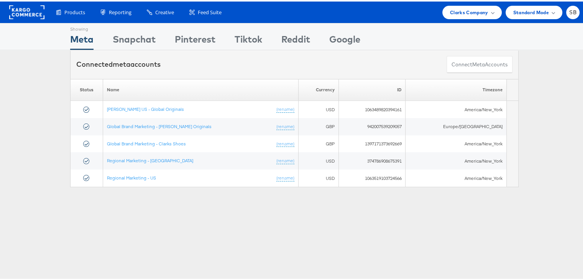
scroll to position [2, 0]
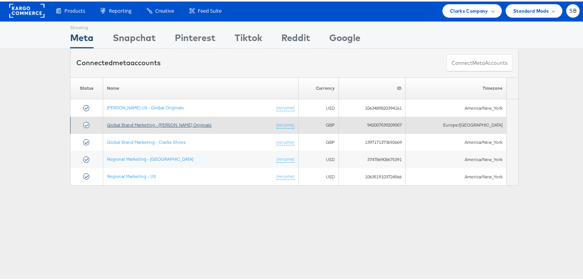
click at [144, 122] on link "Global Brand Marketing - [PERSON_NAME] Originals" at bounding box center [159, 123] width 105 height 6
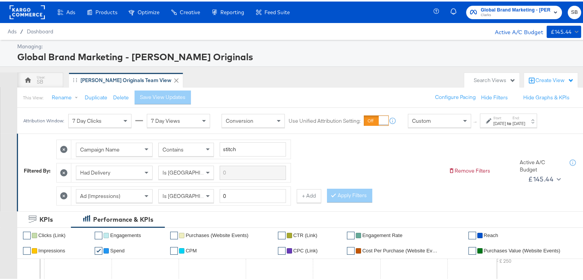
click at [512, 121] on strong "to" at bounding box center [509, 122] width 7 height 6
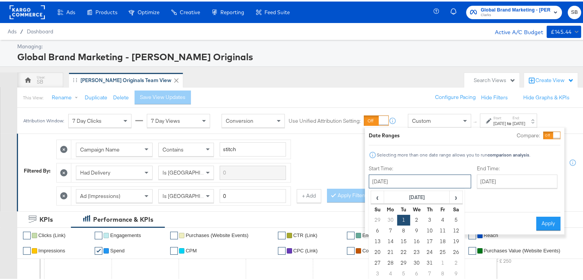
click at [383, 181] on input "[DATE]" at bounding box center [420, 180] width 102 height 14
click at [454, 194] on span "›" at bounding box center [456, 195] width 12 height 11
click at [440, 216] on td "1" at bounding box center [442, 218] width 13 height 11
type input "[DATE]"
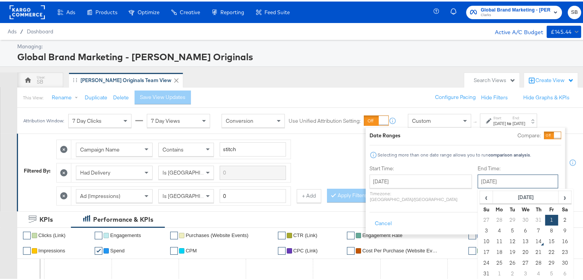
click at [480, 181] on input "[DATE]" at bounding box center [517, 180] width 80 height 14
click at [519, 240] on td "13" at bounding box center [525, 239] width 13 height 11
type input "[DATE]"
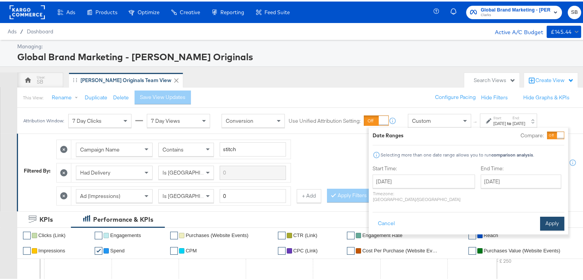
click at [550, 217] on button "Apply" at bounding box center [552, 222] width 24 height 14
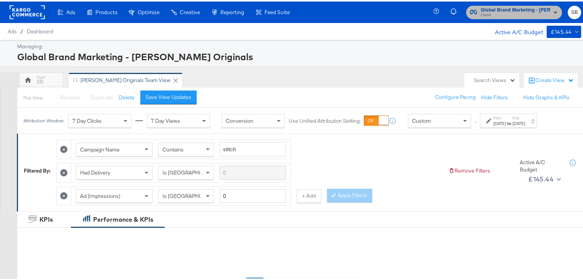
click at [494, 13] on span "Clarks" at bounding box center [515, 14] width 70 height 6
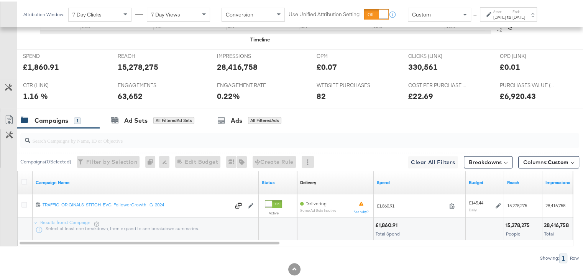
scroll to position [357, 0]
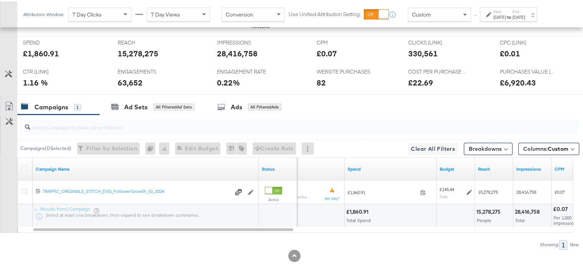
click at [506, 14] on div "[DATE]" at bounding box center [499, 16] width 13 height 6
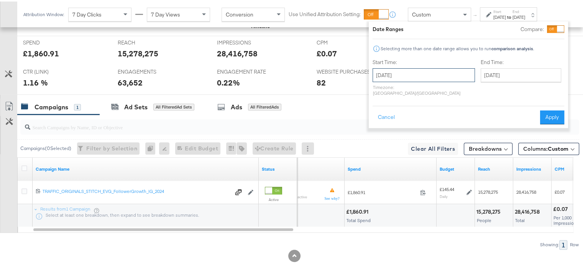
click at [412, 79] on input "[DATE]" at bounding box center [423, 74] width 102 height 14
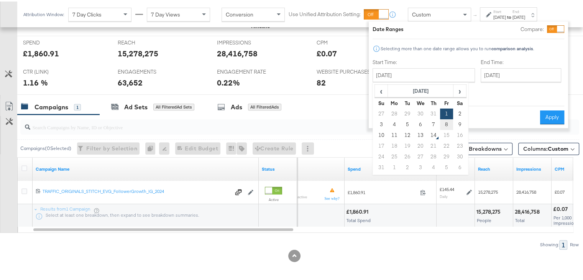
click at [444, 120] on td "8" at bounding box center [446, 123] width 13 height 11
type input "[DATE]"
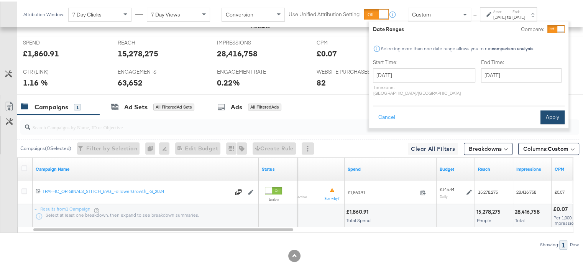
click at [547, 112] on button "Apply" at bounding box center [552, 116] width 24 height 14
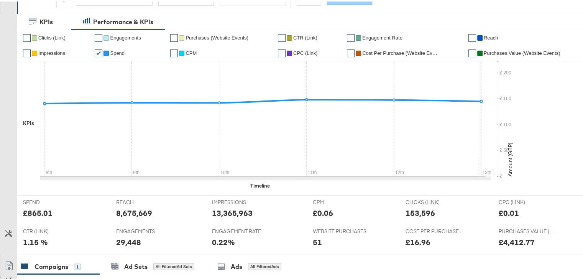
scroll to position [0, 0]
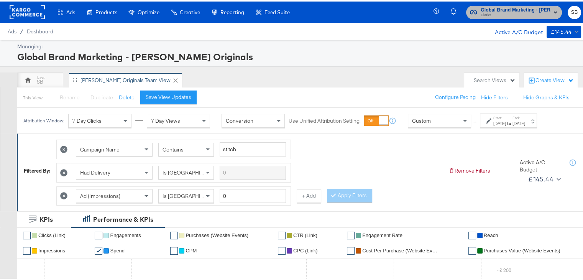
click at [496, 14] on span "Clarks" at bounding box center [515, 14] width 70 height 6
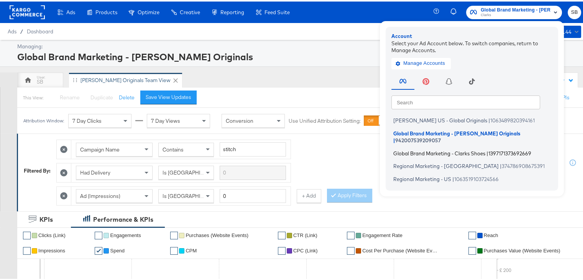
click at [431, 148] on span "Global Brand Marketing - Clarks Shoes" at bounding box center [439, 151] width 92 height 6
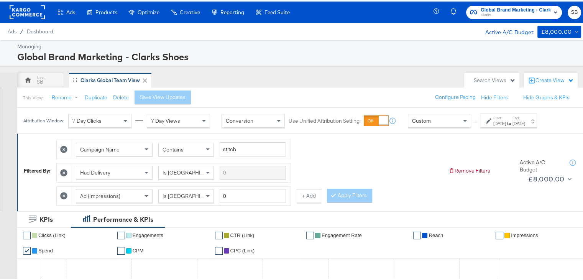
click at [504, 119] on div "[DATE]" at bounding box center [499, 122] width 13 height 6
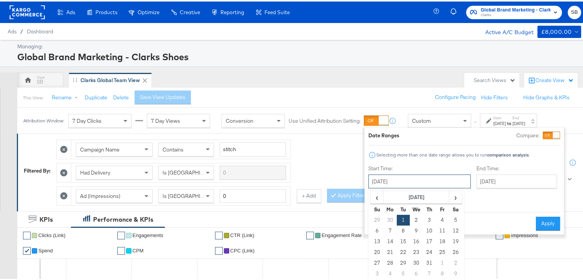
click at [424, 174] on input "[DATE]" at bounding box center [419, 180] width 102 height 14
click at [458, 195] on span "›" at bounding box center [455, 195] width 12 height 11
click at [436, 217] on td "1" at bounding box center [442, 218] width 13 height 11
type input "[DATE]"
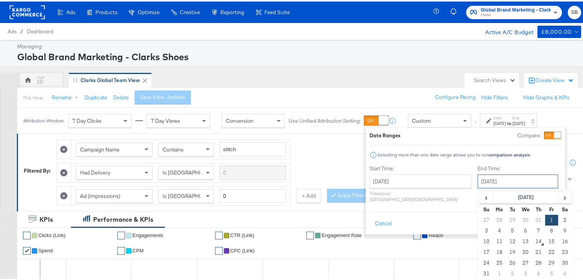
click at [490, 176] on input "[DATE]" at bounding box center [517, 180] width 80 height 14
click at [519, 238] on td "13" at bounding box center [525, 239] width 13 height 11
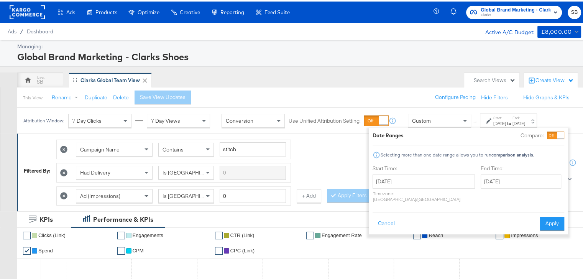
type input "[DATE]"
click at [550, 215] on button "Apply" at bounding box center [552, 222] width 24 height 14
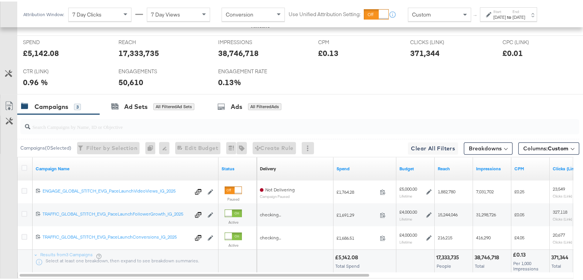
scroll to position [403, 0]
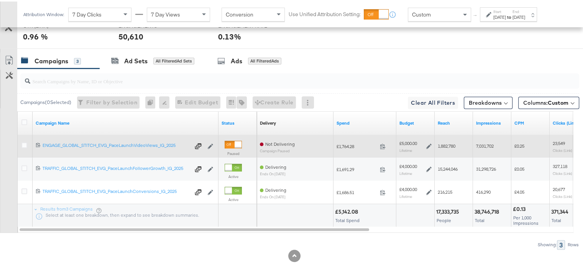
click at [276, 143] on span "Not Delivering" at bounding box center [280, 142] width 30 height 6
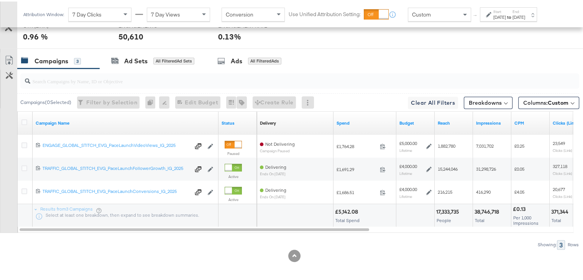
click at [509, 19] on div "Start: [DATE] to End: [DATE]" at bounding box center [508, 13] width 57 height 14
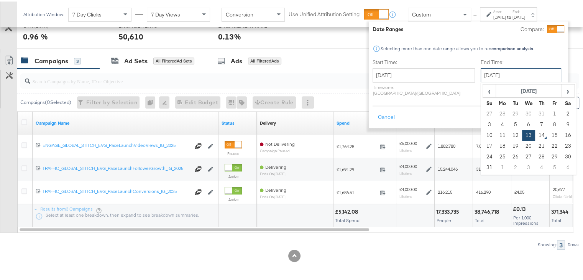
click at [480, 71] on input "[DATE]" at bounding box center [520, 74] width 80 height 14
click at [509, 133] on td "12" at bounding box center [515, 133] width 13 height 11
type input "[DATE]"
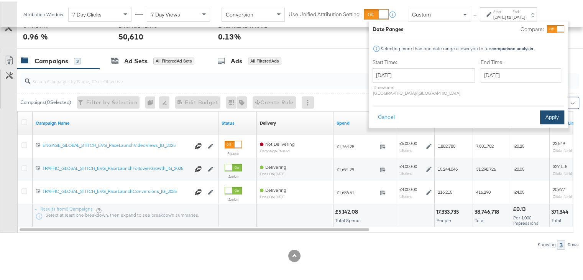
click at [553, 112] on button "Apply" at bounding box center [552, 116] width 24 height 14
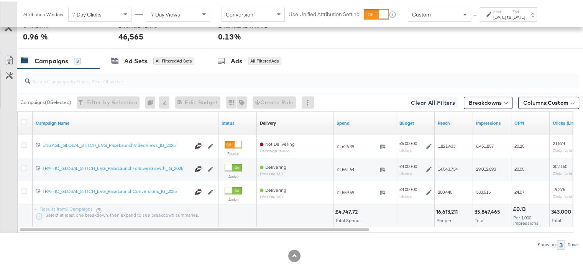
click at [506, 13] on div "[DATE]" at bounding box center [499, 16] width 13 height 6
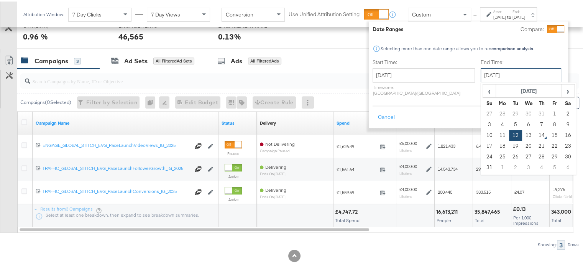
click at [486, 71] on input "[DATE]" at bounding box center [520, 74] width 80 height 14
click at [522, 132] on td "13" at bounding box center [528, 133] width 13 height 11
type input "[DATE]"
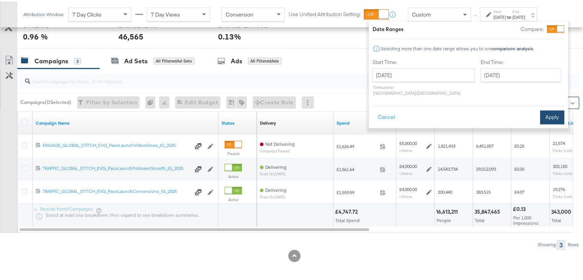
click at [552, 109] on button "Apply" at bounding box center [552, 116] width 24 height 14
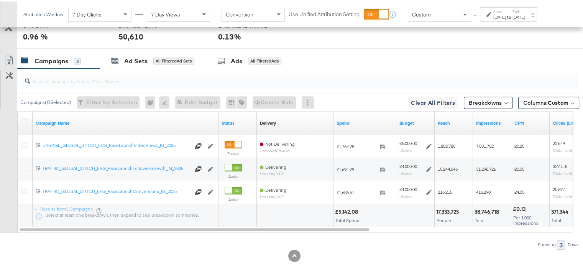
click at [506, 17] on div "[DATE]" at bounding box center [499, 16] width 13 height 6
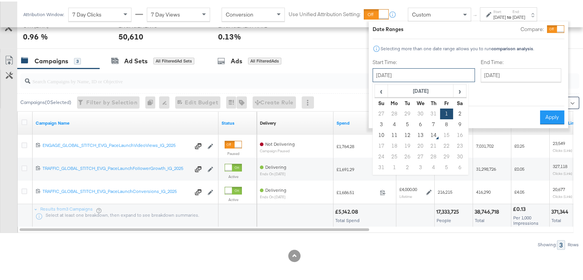
click at [435, 67] on input "[DATE]" at bounding box center [423, 74] width 102 height 14
click at [447, 121] on td "8" at bounding box center [446, 123] width 13 height 11
type input "[DATE]"
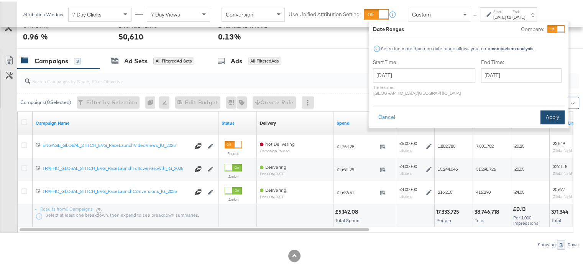
click at [549, 109] on button "Apply" at bounding box center [552, 116] width 24 height 14
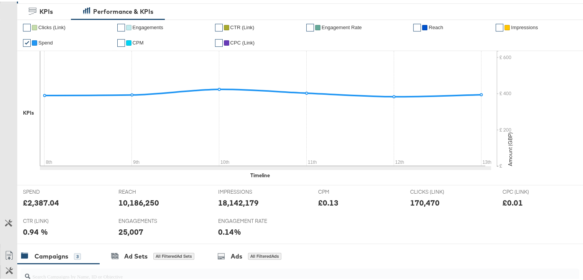
scroll to position [0, 0]
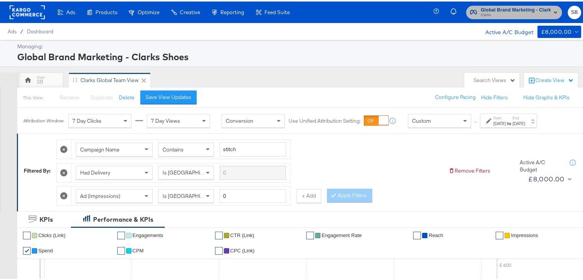
click at [487, 14] on span "Clarks" at bounding box center [515, 14] width 70 height 6
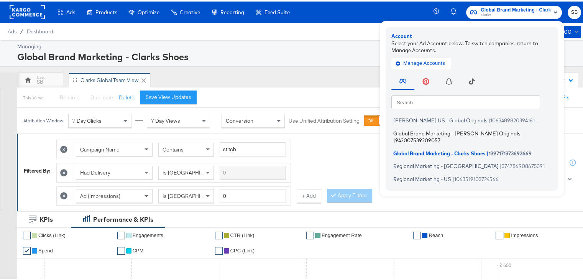
click at [443, 129] on span "Global Brand Marketing - [PERSON_NAME] Originals" at bounding box center [456, 131] width 127 height 6
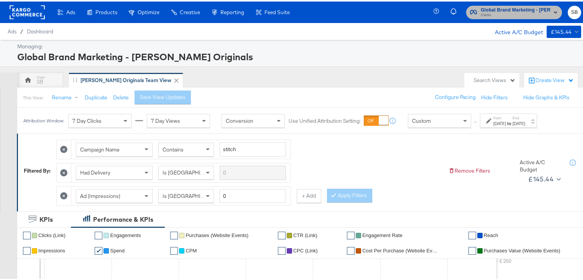
click at [501, 5] on span "Global Brand Marketing - [PERSON_NAME] Originals" at bounding box center [515, 9] width 70 height 8
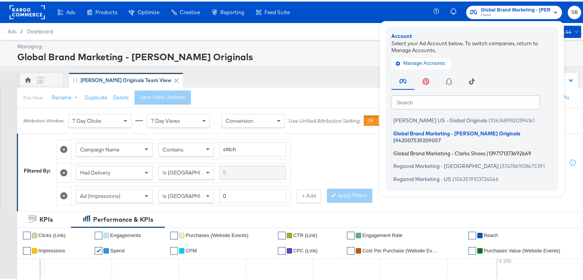
click at [429, 148] on span "Global Brand Marketing - Clarks Shoes" at bounding box center [439, 151] width 92 height 6
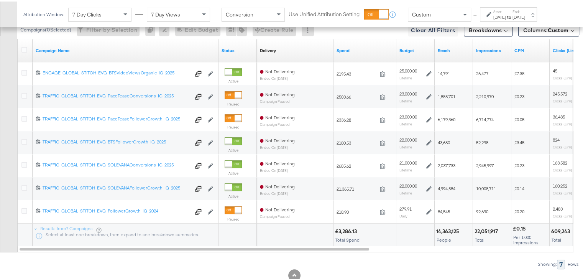
scroll to position [480, 0]
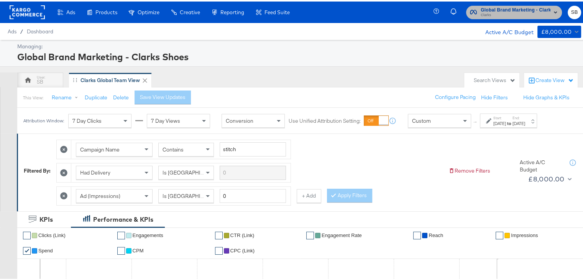
click at [507, 7] on span "Global Brand Marketing - Clarks Shoes" at bounding box center [515, 9] width 70 height 8
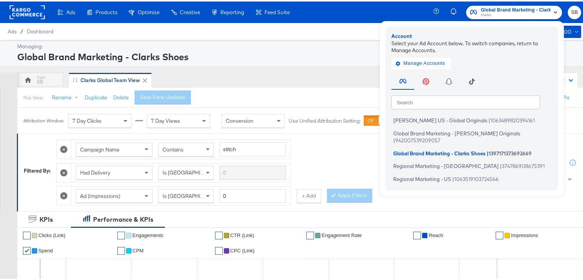
click at [335, 14] on div "Ads Ads Dashboard Main dashboard for Media Buying. New Campaign Create a new ca…" at bounding box center [294, 10] width 589 height 21
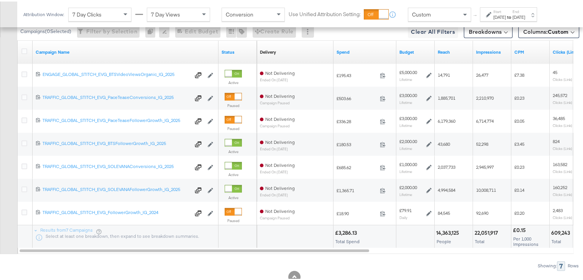
scroll to position [495, 0]
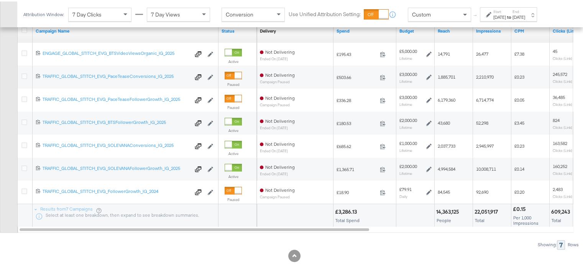
click at [512, 16] on strong "to" at bounding box center [509, 16] width 7 height 6
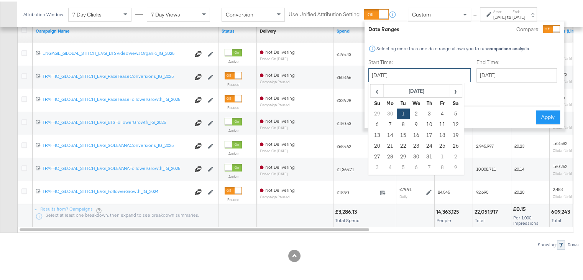
click at [431, 71] on input "[DATE]" at bounding box center [419, 74] width 102 height 14
click at [458, 87] on span "›" at bounding box center [455, 89] width 12 height 11
click at [439, 110] on td "1" at bounding box center [442, 112] width 13 height 11
type input "[DATE]"
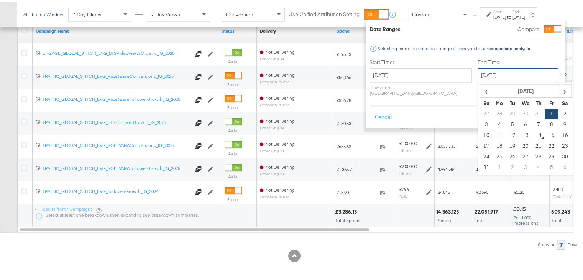
click at [480, 75] on input "[DATE]" at bounding box center [517, 74] width 80 height 14
click at [519, 134] on td "13" at bounding box center [525, 133] width 13 height 11
type input "[DATE]"
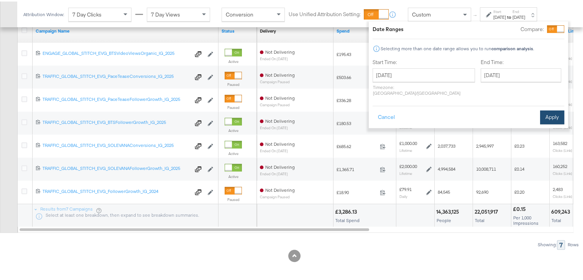
click at [548, 109] on button "Apply" at bounding box center [552, 116] width 24 height 14
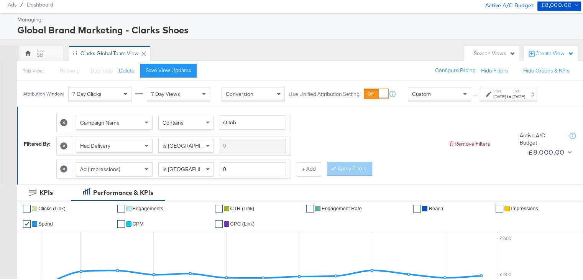
scroll to position [0, 0]
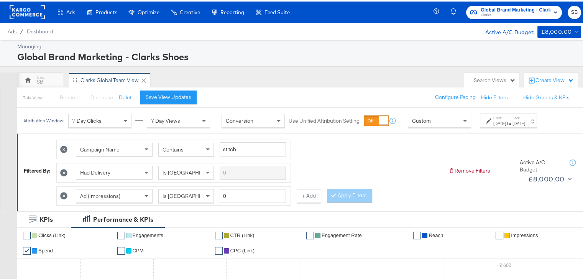
click at [25, 12] on rect at bounding box center [27, 11] width 35 height 14
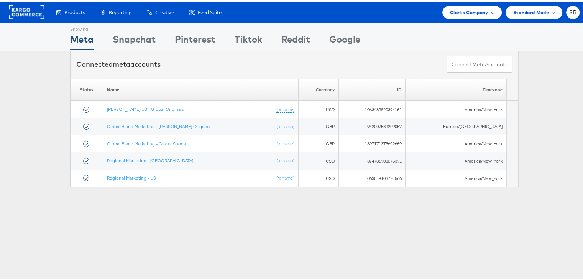
click at [470, 7] on span "Clarks Company" at bounding box center [469, 11] width 38 height 8
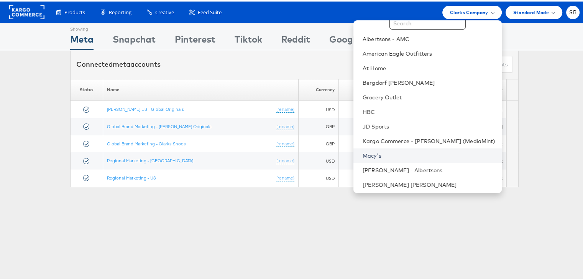
scroll to position [80, 0]
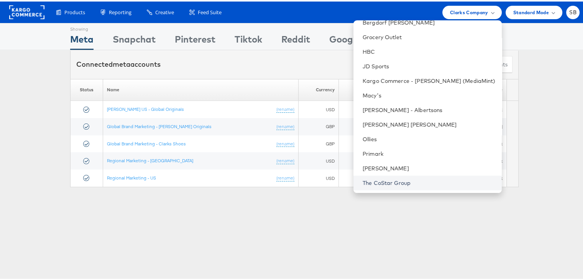
click at [407, 180] on link "The CoStar Group" at bounding box center [428, 181] width 133 height 8
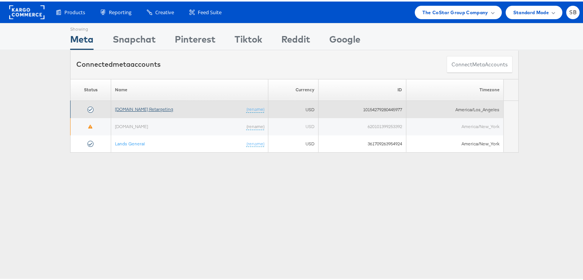
click at [149, 105] on link "[DOMAIN_NAME] Retargeting" at bounding box center [144, 108] width 58 height 6
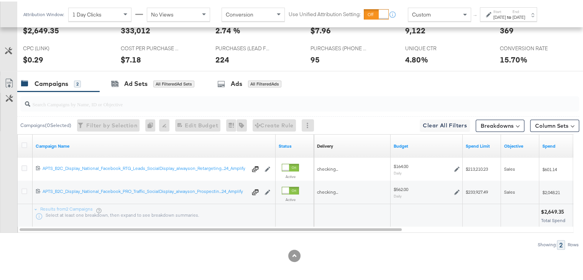
scroll to position [161, 0]
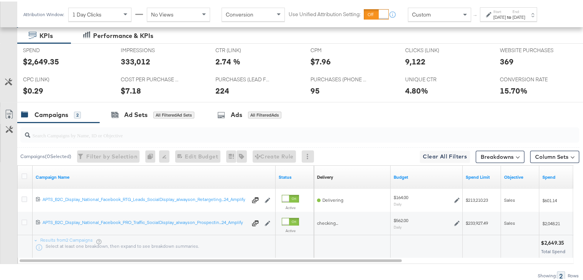
click at [506, 16] on div "[DATE]" at bounding box center [499, 16] width 13 height 6
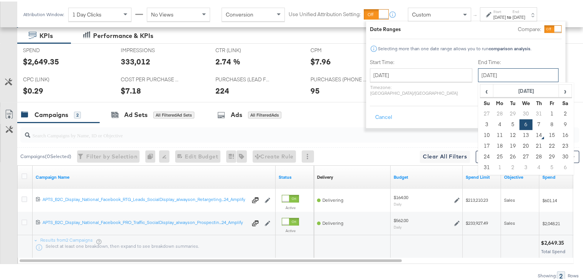
click at [487, 70] on input "[DATE]" at bounding box center [518, 74] width 80 height 14
click at [519, 132] on td "13" at bounding box center [525, 133] width 13 height 11
type input "[DATE]"
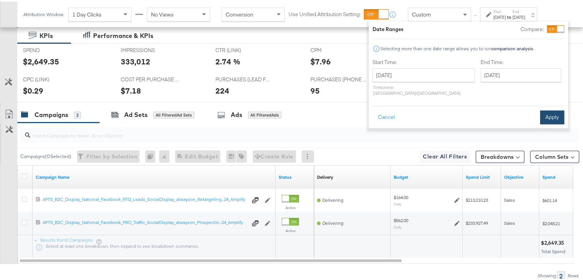
click at [542, 109] on button "Apply" at bounding box center [552, 116] width 24 height 14
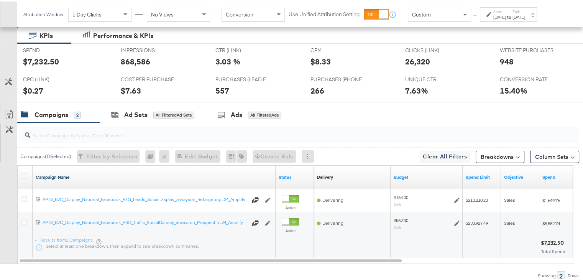
click at [57, 172] on link "Campaign Name" at bounding box center [154, 175] width 237 height 6
click at [60, 173] on link "Campaign Name ↓" at bounding box center [154, 175] width 237 height 6
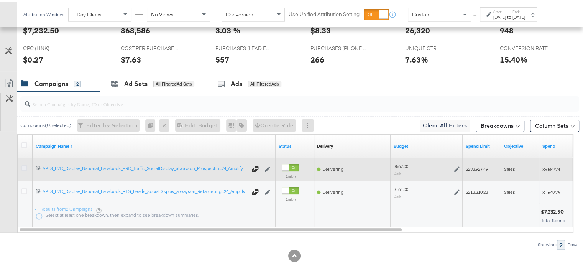
click at [24, 165] on icon at bounding box center [24, 167] width 6 height 6
click at [0, 0] on input "checkbox" at bounding box center [0, 0] width 0 height 0
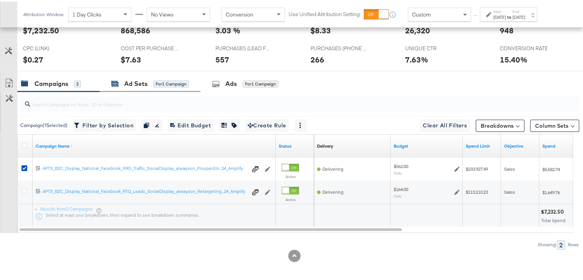
click at [126, 83] on div "Ad Sets" at bounding box center [135, 82] width 23 height 9
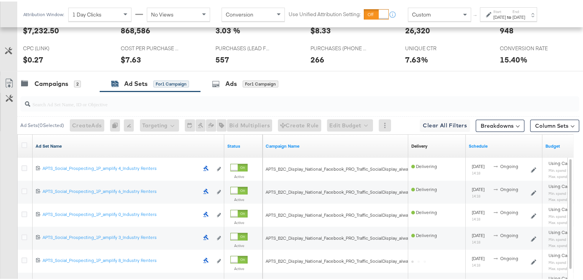
click at [58, 141] on link "Ad Set Name" at bounding box center [128, 144] width 185 height 6
click at [58, 141] on link "Ad Set Name ↓" at bounding box center [128, 144] width 185 height 6
click at [22, 142] on icon at bounding box center [24, 144] width 6 height 6
click at [0, 0] on input "checkbox" at bounding box center [0, 0] width 0 height 0
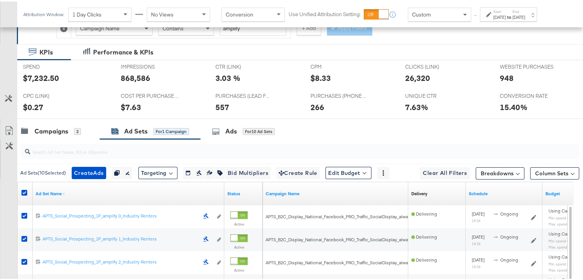
scroll to position [137, 0]
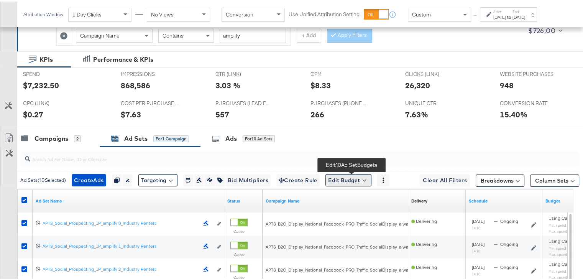
click at [347, 175] on button "Edit Budget" at bounding box center [348, 178] width 46 height 12
click at [351, 210] on span "Edit Ad Set Spend Limits" at bounding box center [357, 214] width 57 height 10
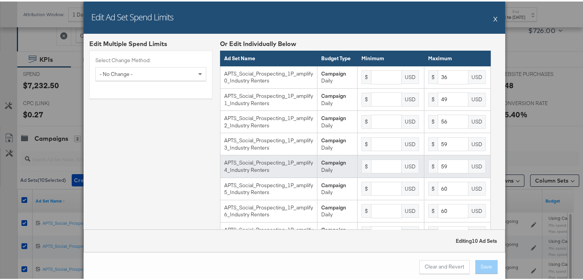
scroll to position [83, 0]
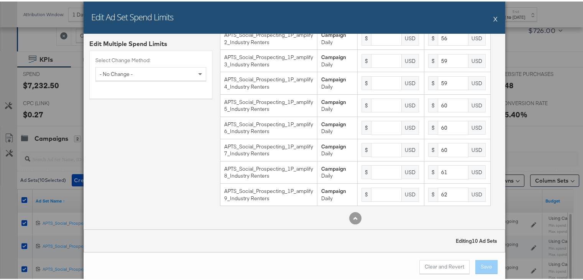
click at [493, 21] on button "X" at bounding box center [495, 17] width 4 height 15
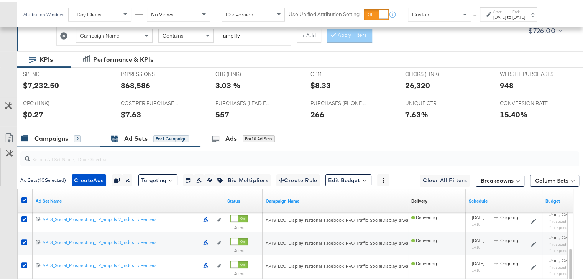
click at [55, 136] on div "Campaigns" at bounding box center [51, 137] width 34 height 9
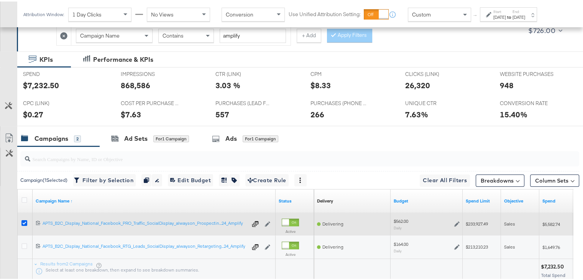
click at [25, 220] on icon at bounding box center [24, 221] width 6 height 6
click at [0, 0] on input "checkbox" at bounding box center [0, 0] width 0 height 0
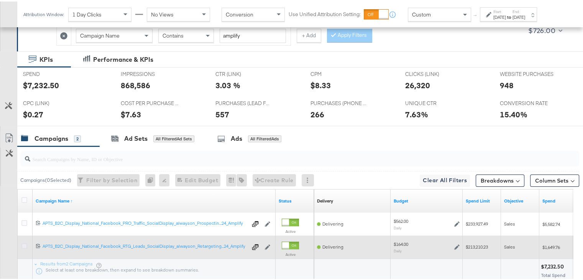
click at [23, 245] on icon at bounding box center [24, 244] width 6 height 6
click at [0, 0] on input "checkbox" at bounding box center [0, 0] width 0 height 0
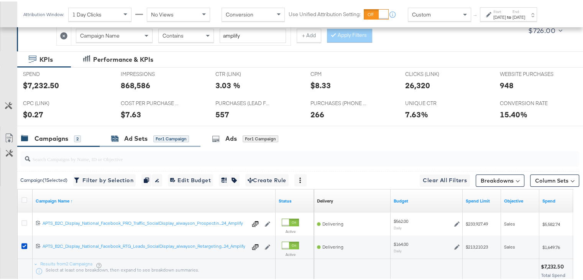
click at [130, 136] on div "Ad Sets" at bounding box center [135, 137] width 23 height 9
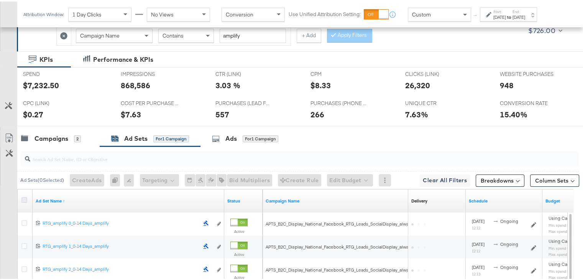
scroll to position [192, 0]
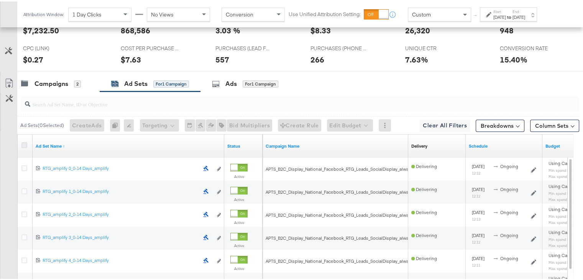
click at [22, 141] on icon at bounding box center [24, 144] width 6 height 6
click at [0, 0] on input "checkbox" at bounding box center [0, 0] width 0 height 0
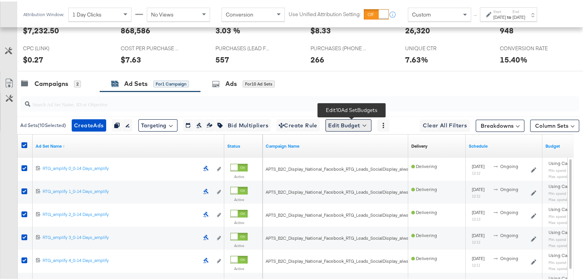
click at [343, 123] on button "Edit Budget" at bounding box center [348, 124] width 46 height 12
click at [351, 144] on span "Edit Ad Set Budget" at bounding box center [351, 144] width 44 height 10
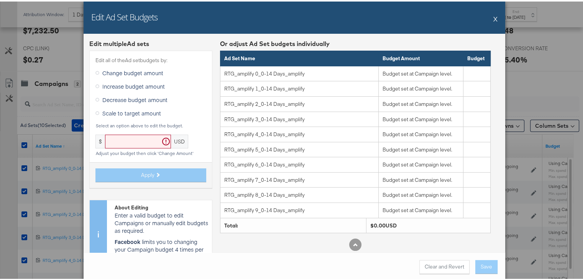
click at [493, 19] on button "X" at bounding box center [495, 17] width 4 height 15
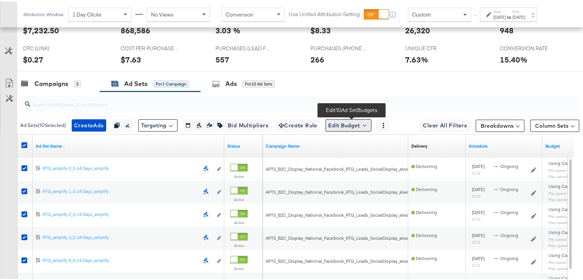
click at [349, 118] on button "Edit Budget" at bounding box center [348, 124] width 46 height 12
click at [351, 154] on span "Edit Ad Set Spend Limits" at bounding box center [357, 159] width 57 height 10
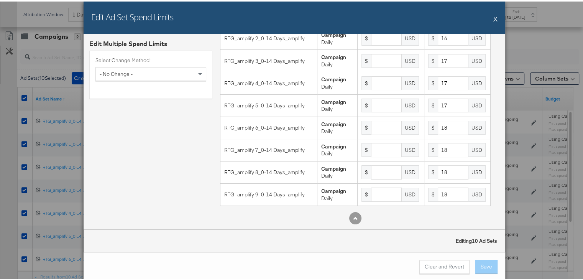
scroll to position [245, 0]
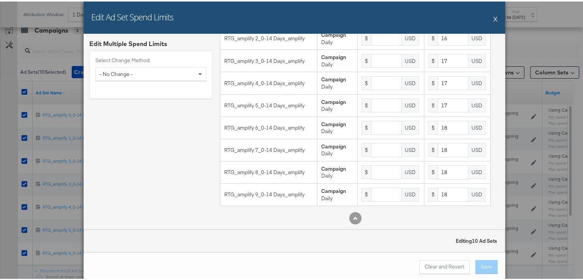
click at [490, 18] on div "Edit Ad Set Spend Limits X" at bounding box center [294, 16] width 421 height 32
click at [494, 17] on button "X" at bounding box center [495, 17] width 4 height 15
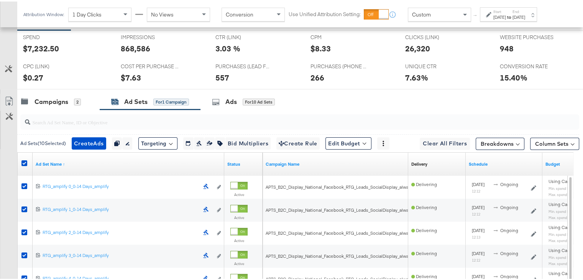
scroll to position [151, 0]
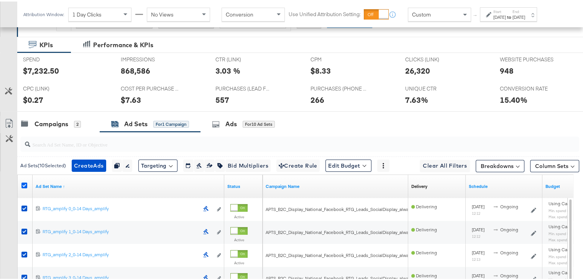
click at [24, 183] on icon at bounding box center [24, 184] width 6 height 6
click at [0, 0] on input "checkbox" at bounding box center [0, 0] width 0 height 0
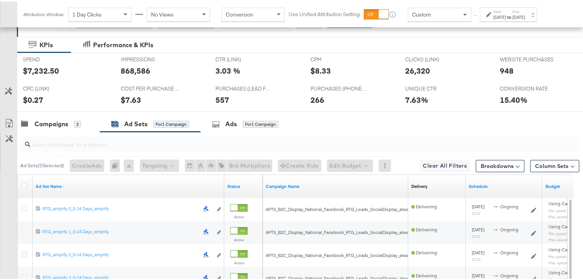
scroll to position [307, 0]
